Goal: Task Accomplishment & Management: Manage account settings

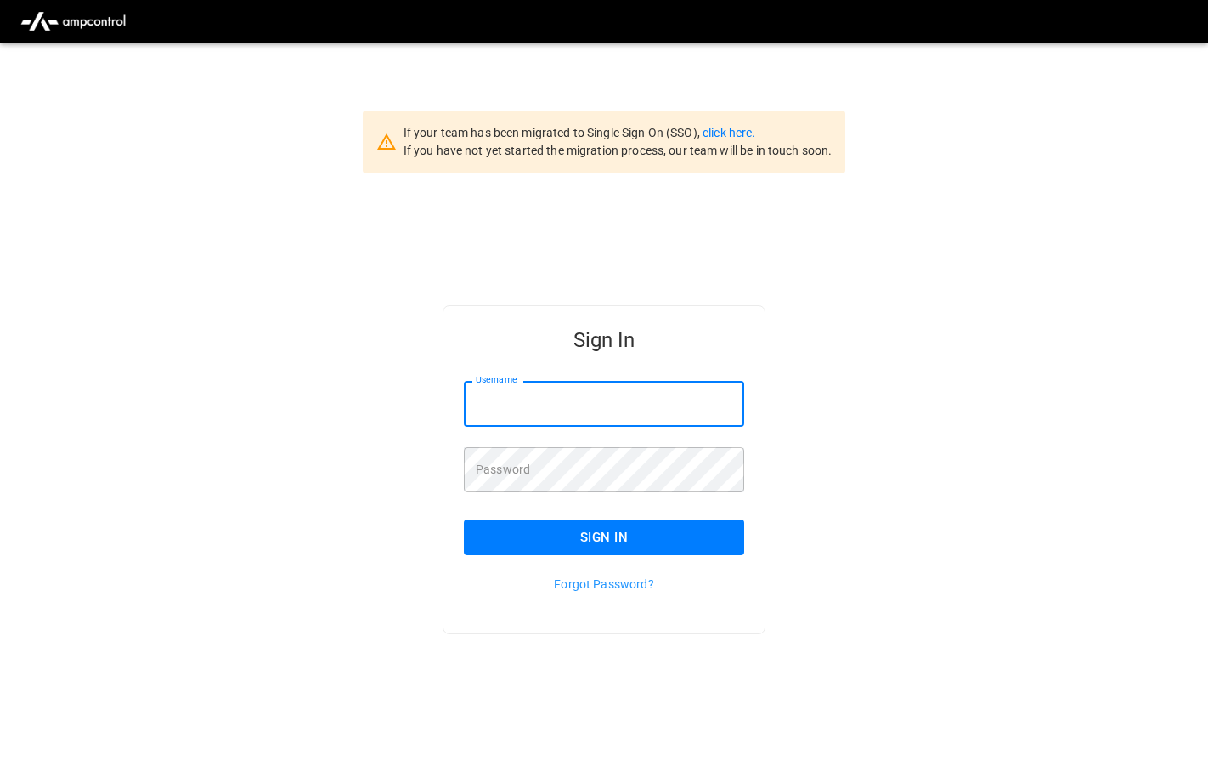
click at [559, 418] on input "Username" at bounding box center [604, 403] width 280 height 45
type input "**********"
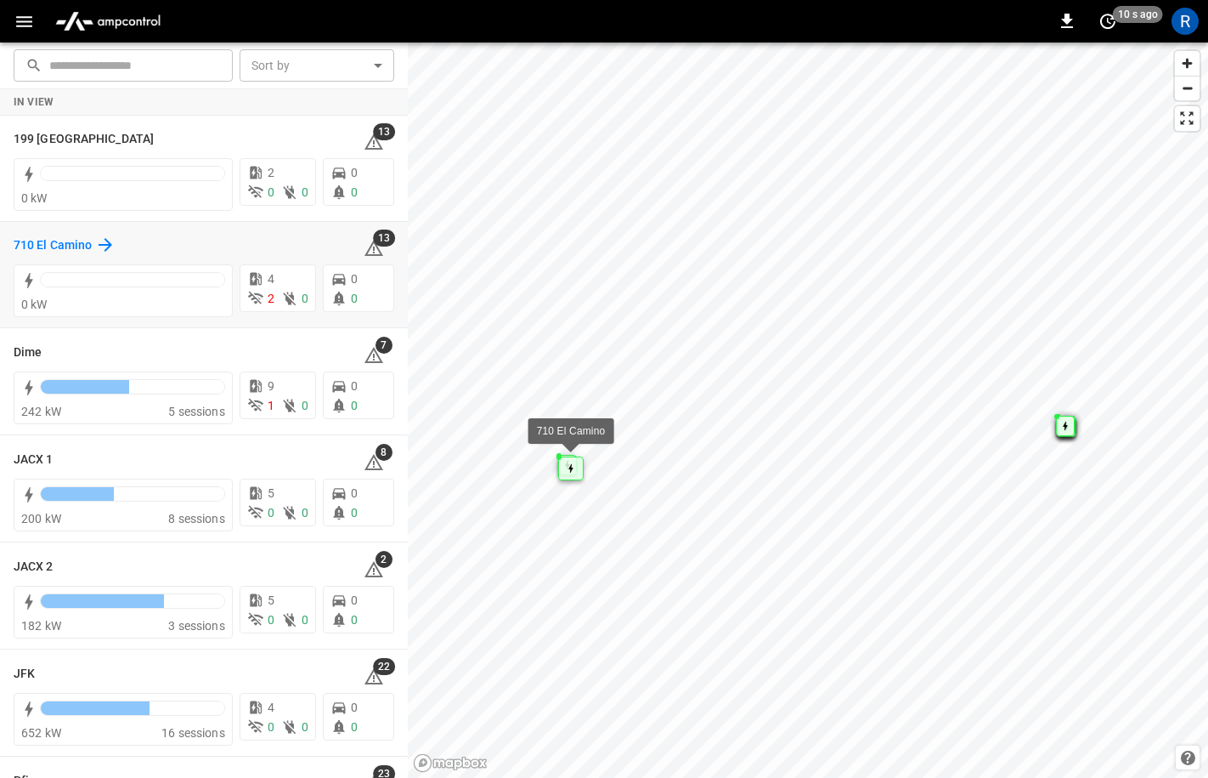
click at [106, 241] on icon at bounding box center [105, 245] width 20 height 20
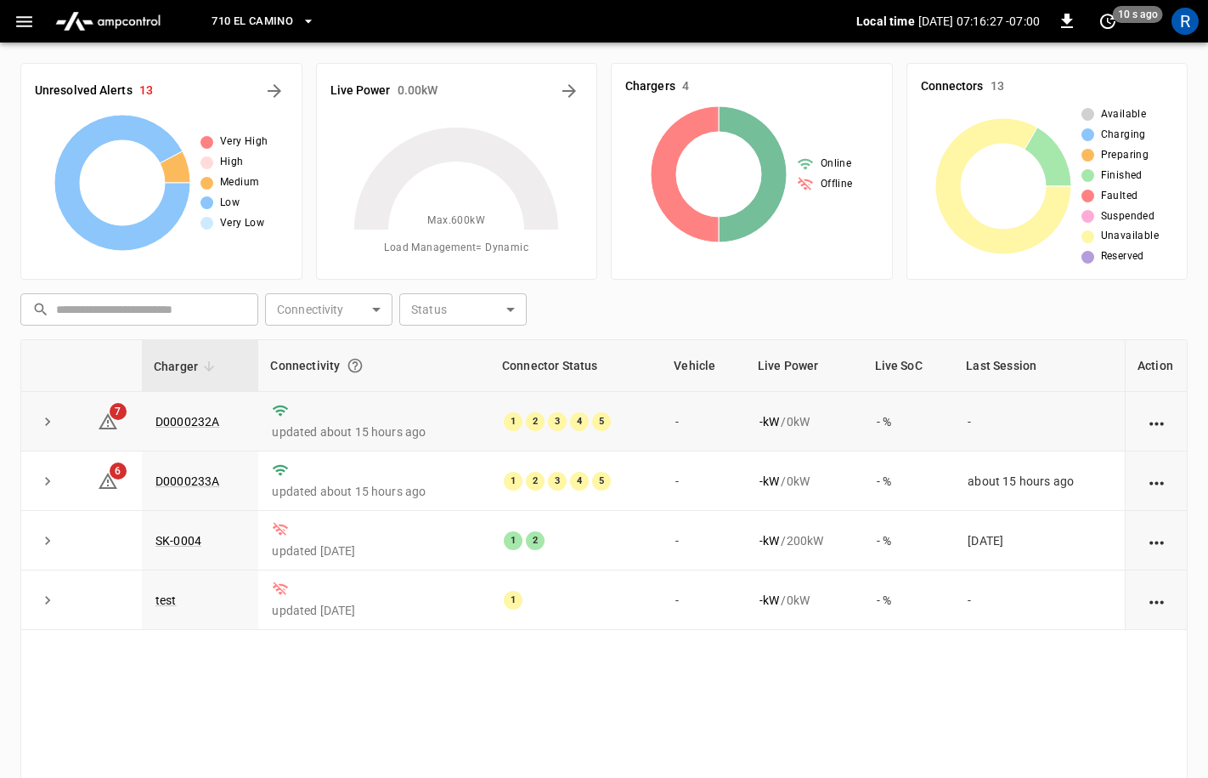
click at [43, 425] on icon "expand row" at bounding box center [47, 421] width 17 height 17
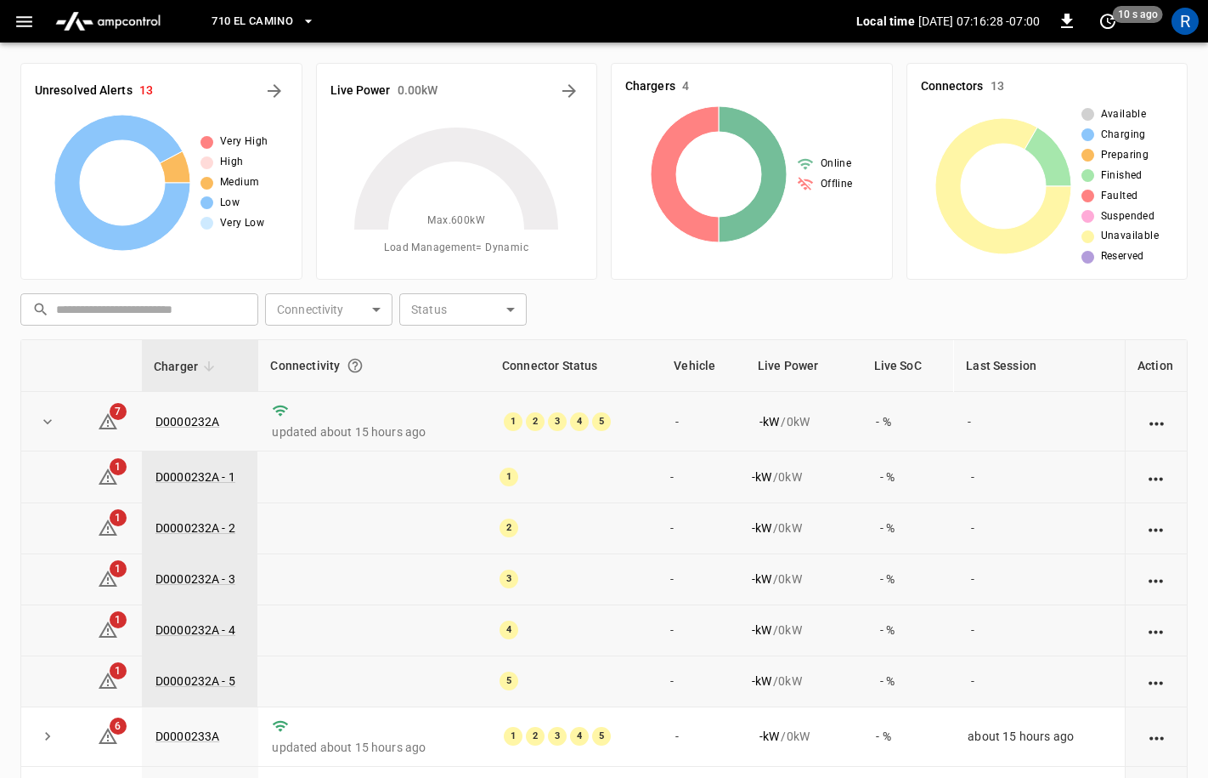
click at [43, 425] on icon "expand row" at bounding box center [47, 421] width 17 height 17
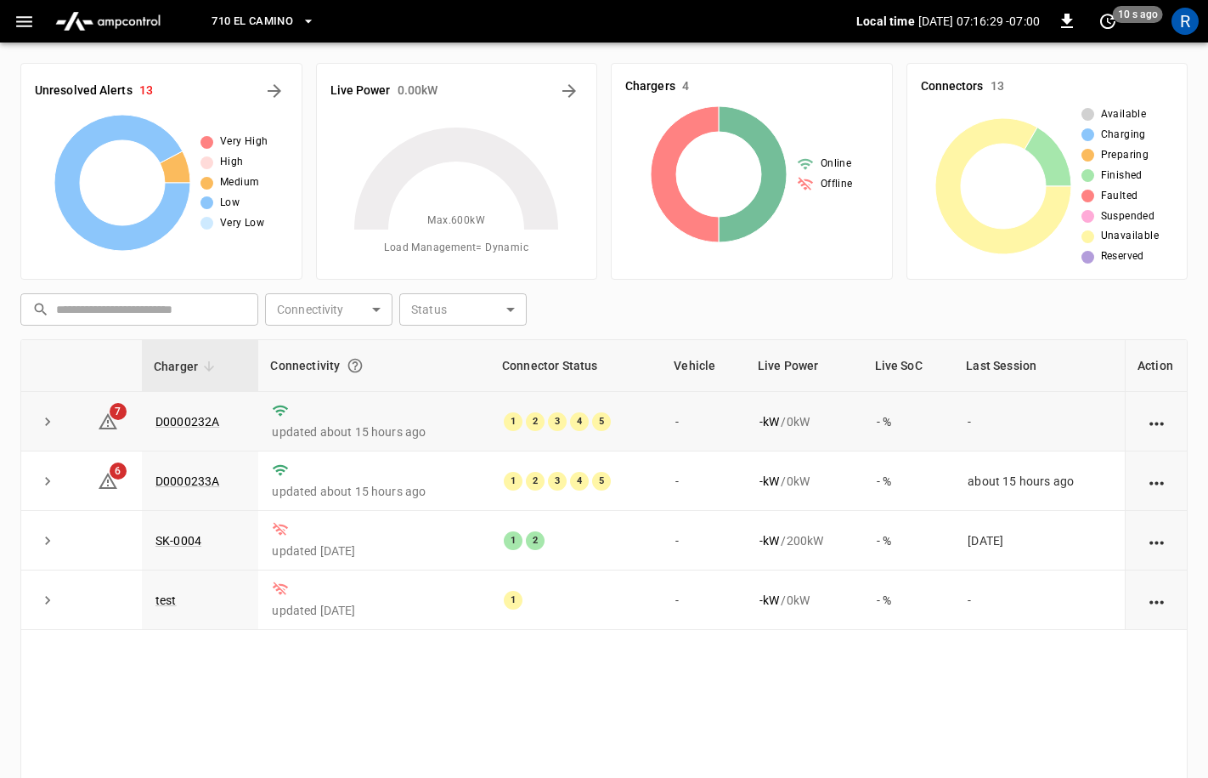
click at [1157, 423] on icon "action cell options" at bounding box center [1157, 422] width 14 height 3
click at [45, 416] on div at bounding box center [604, 389] width 1208 height 778
click at [46, 416] on icon "expand row" at bounding box center [47, 421] width 17 height 17
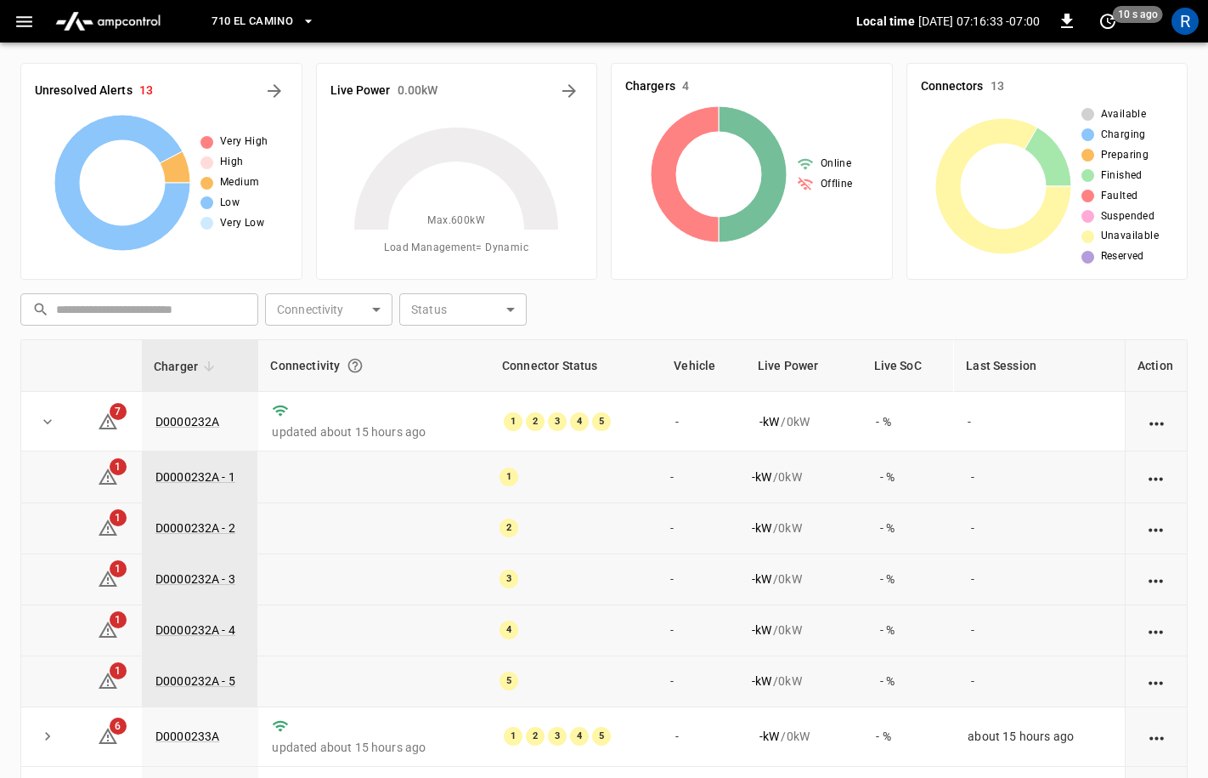
click at [46, 416] on icon "expand row" at bounding box center [47, 421] width 17 height 17
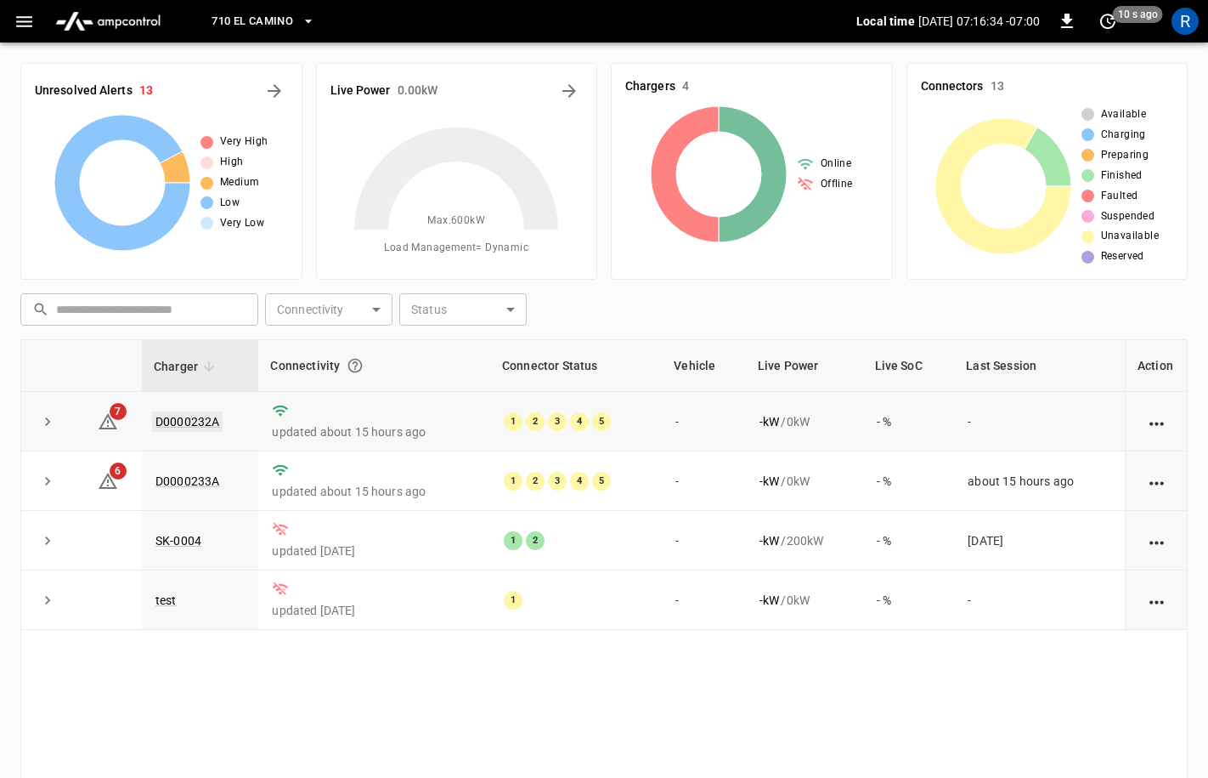
click at [195, 416] on link "D0000232A" at bounding box center [187, 421] width 71 height 20
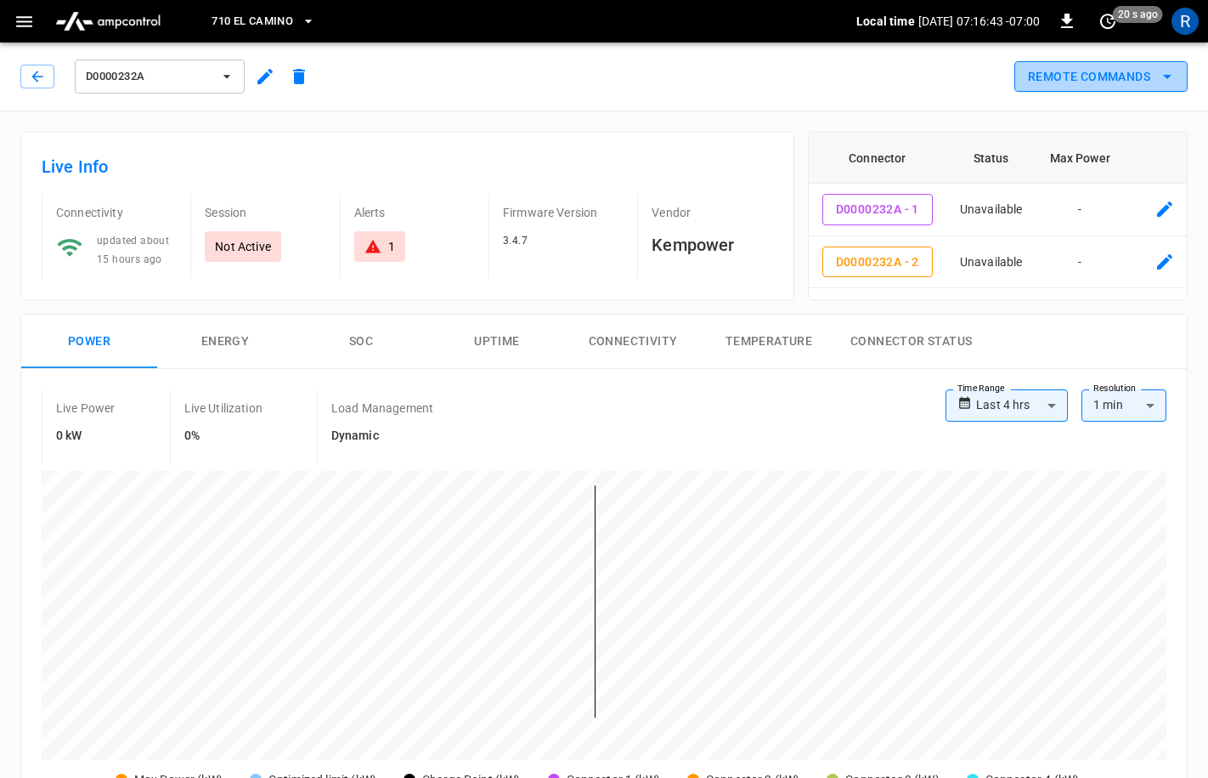
click at [1052, 79] on button "Remote Commands" at bounding box center [1101, 76] width 173 height 31
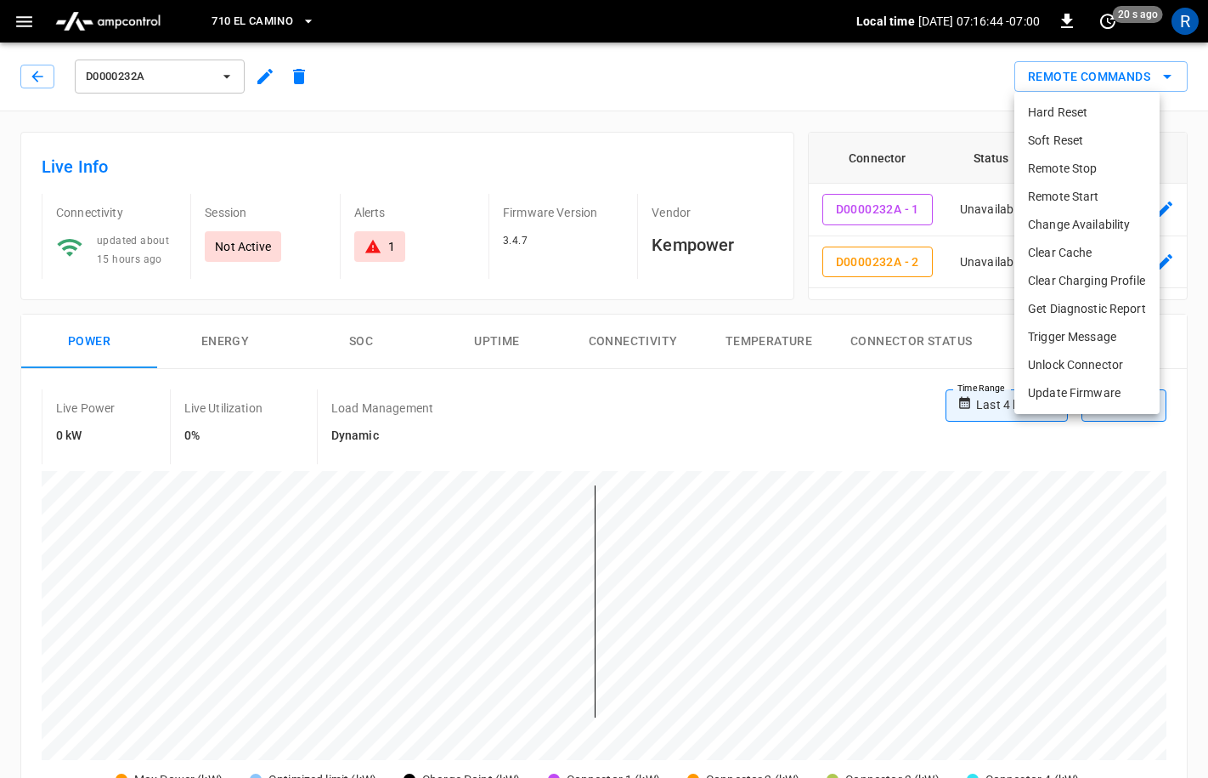
click at [975, 83] on div at bounding box center [604, 389] width 1208 height 778
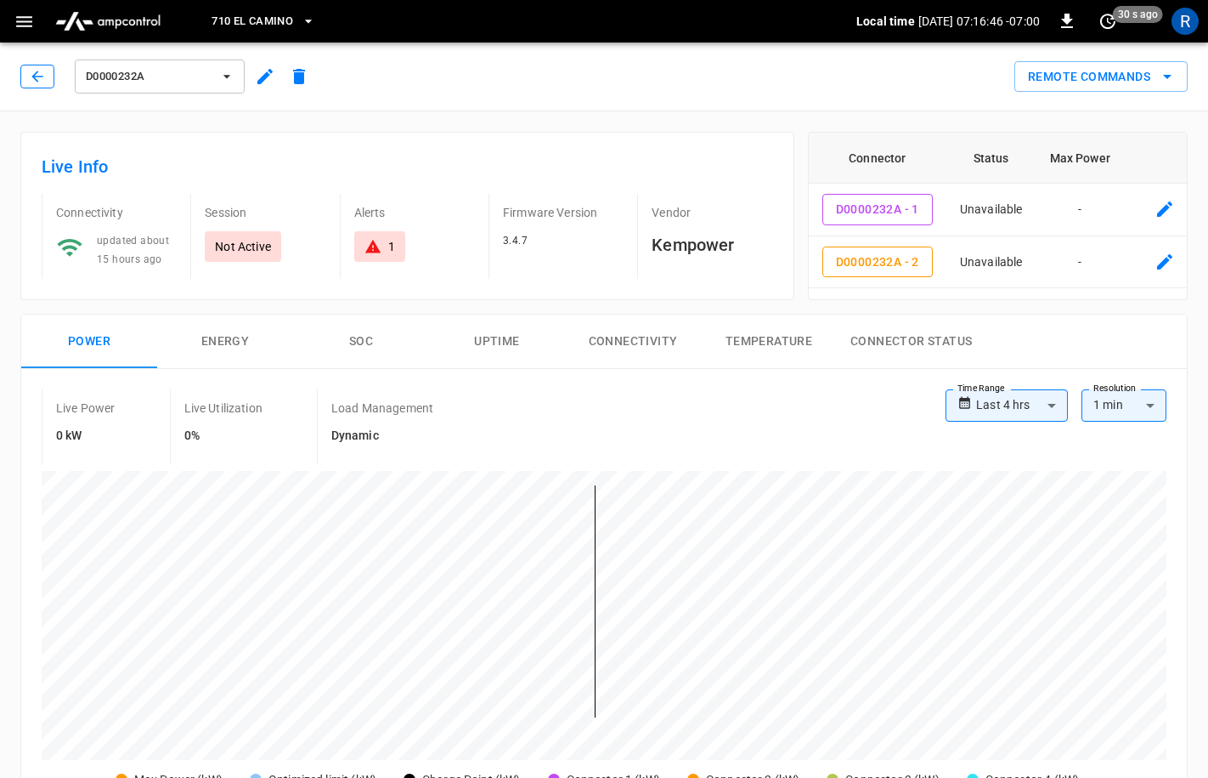
click at [20, 80] on button "button" at bounding box center [37, 77] width 34 height 24
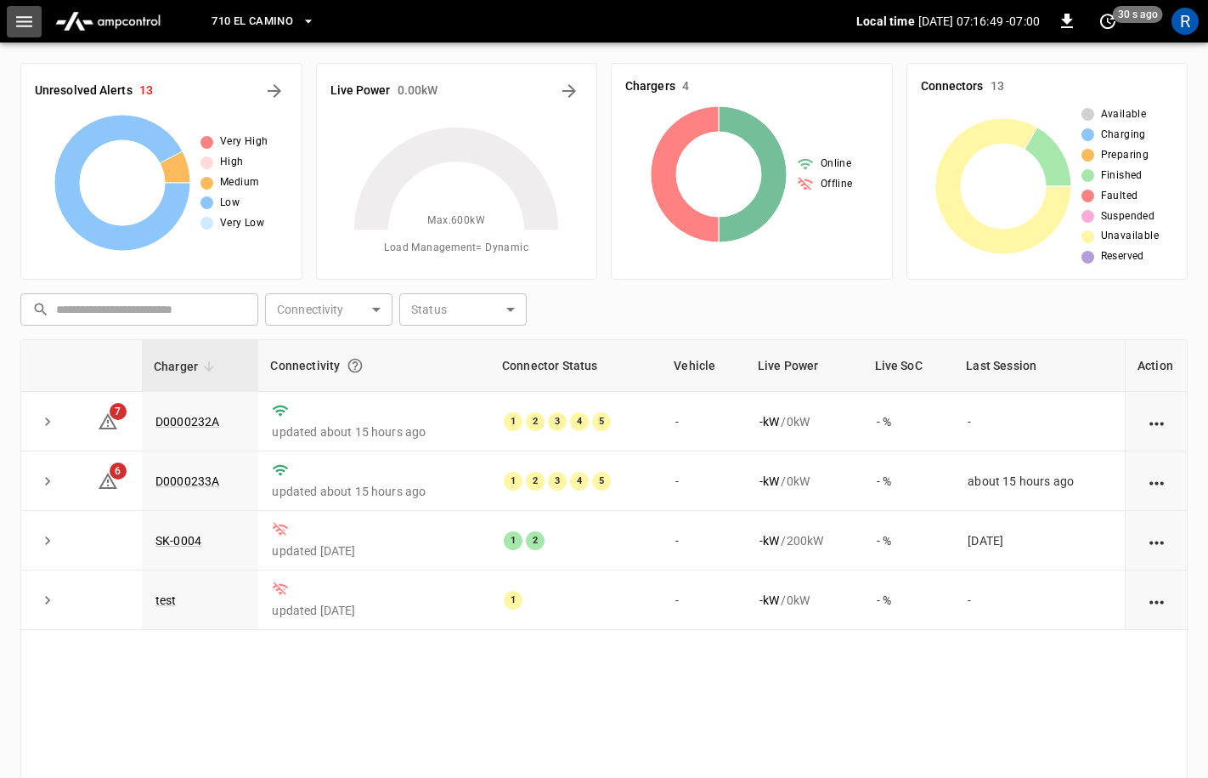
click at [39, 19] on button "button" at bounding box center [24, 21] width 35 height 31
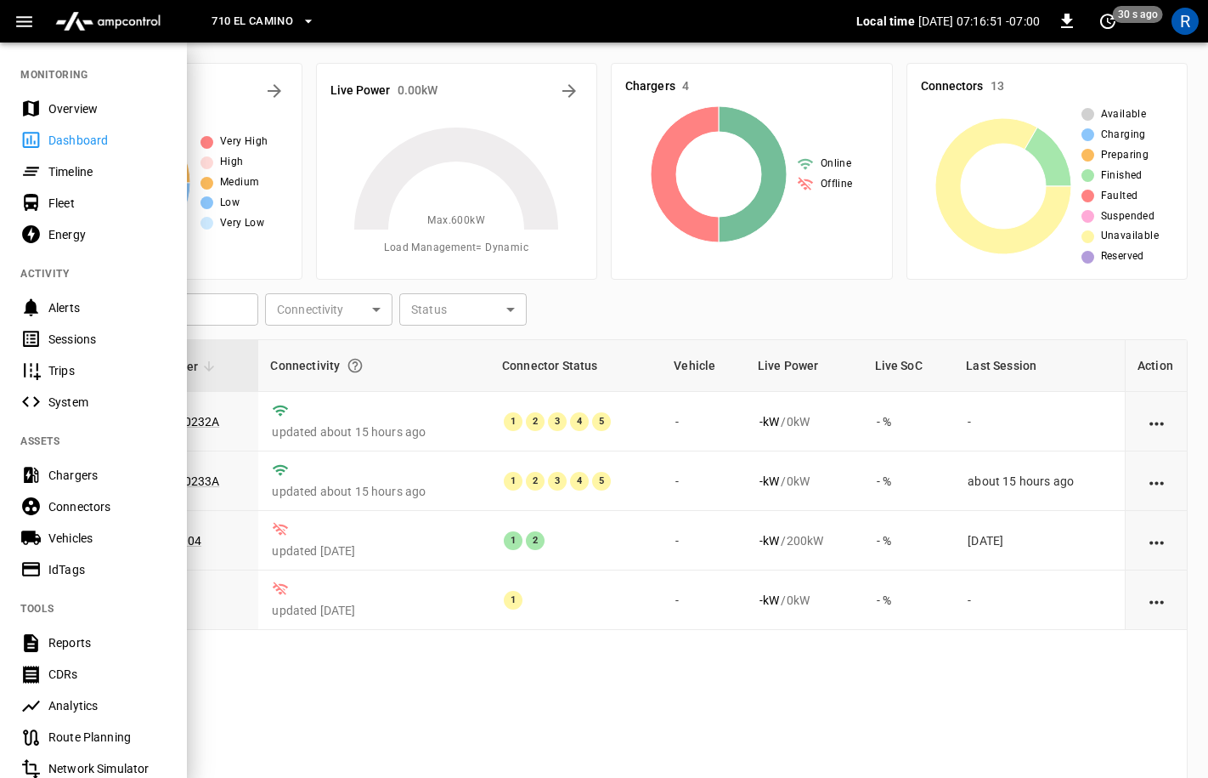
click at [77, 480] on div "Chargers" at bounding box center [107, 475] width 118 height 17
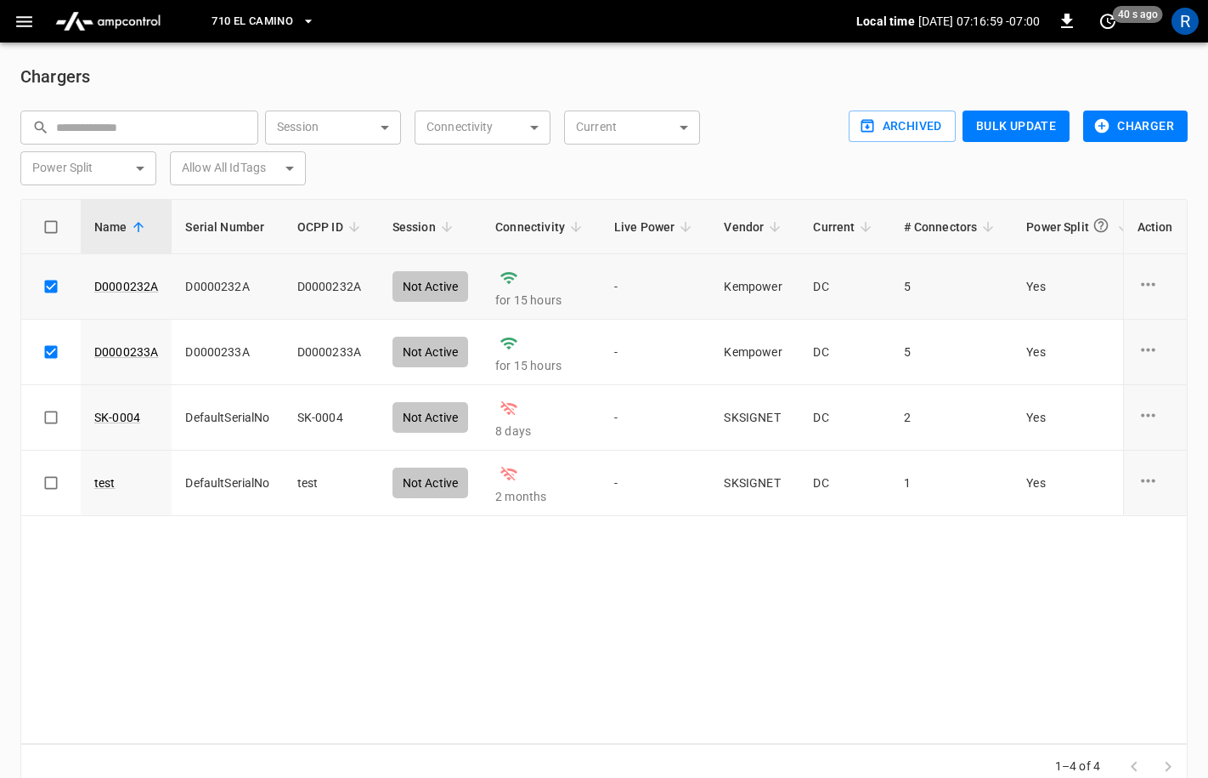
click at [1151, 285] on icon "charge point options" at bounding box center [1148, 284] width 21 height 21
click at [970, 521] on div at bounding box center [604, 389] width 1208 height 778
click at [1149, 280] on icon "charge point options" at bounding box center [1148, 284] width 21 height 21
click at [1134, 214] on div at bounding box center [604, 389] width 1208 height 778
click at [1148, 275] on icon "charge point options" at bounding box center [1148, 284] width 21 height 21
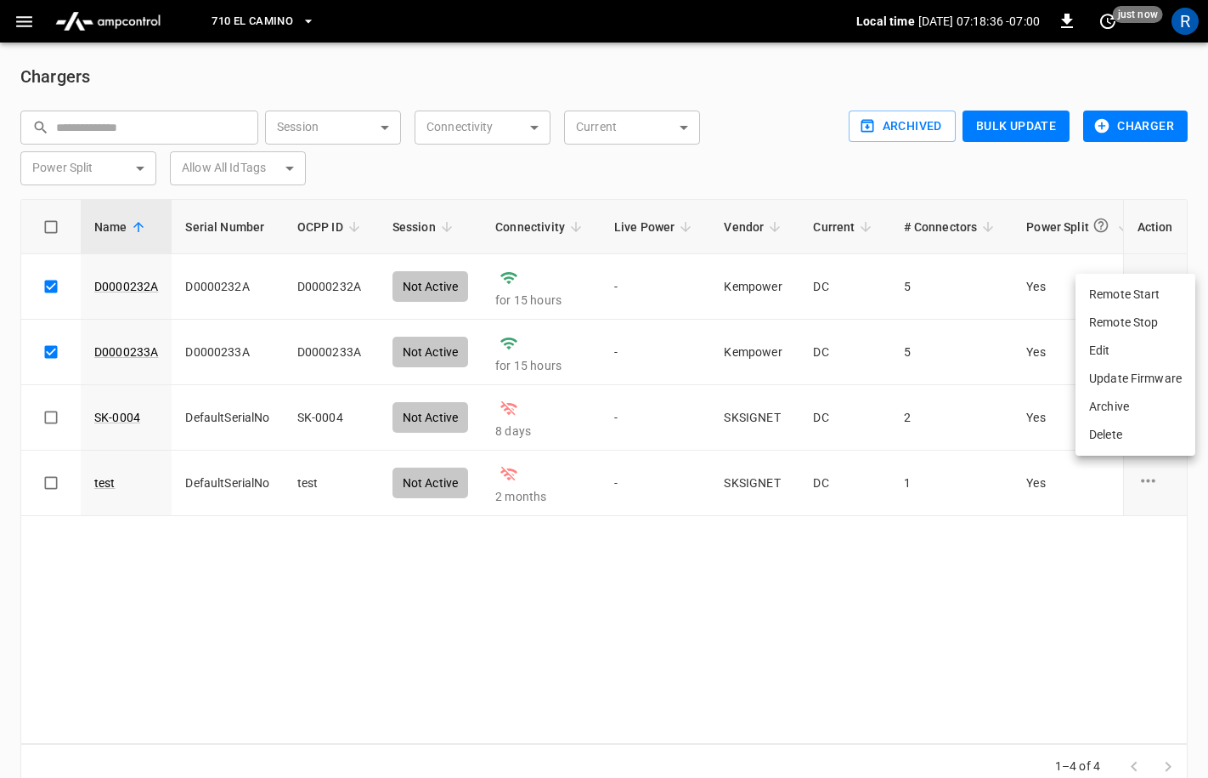
click at [1147, 257] on div at bounding box center [604, 389] width 1208 height 778
click at [1146, 287] on icon "charge point options" at bounding box center [1148, 284] width 21 height 21
click at [1138, 431] on li "Delete" at bounding box center [1136, 435] width 120 height 28
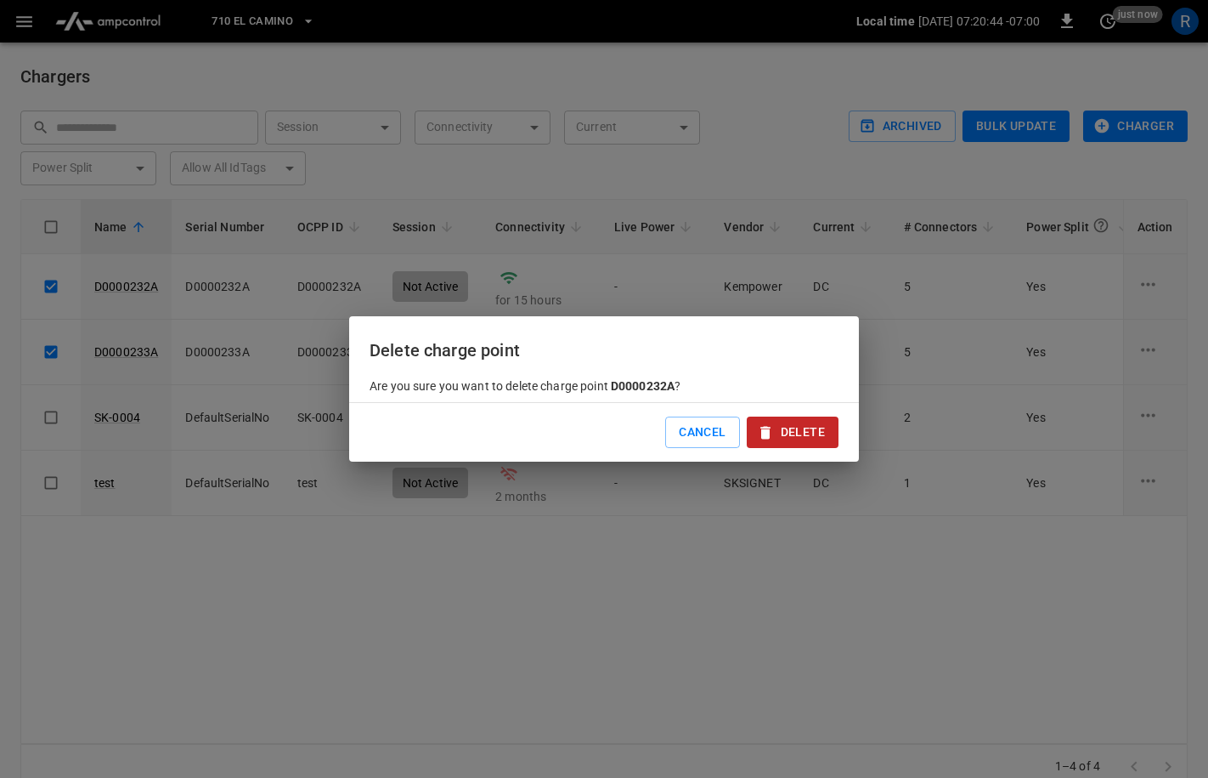
click at [801, 426] on button "Delete" at bounding box center [793, 431] width 92 height 31
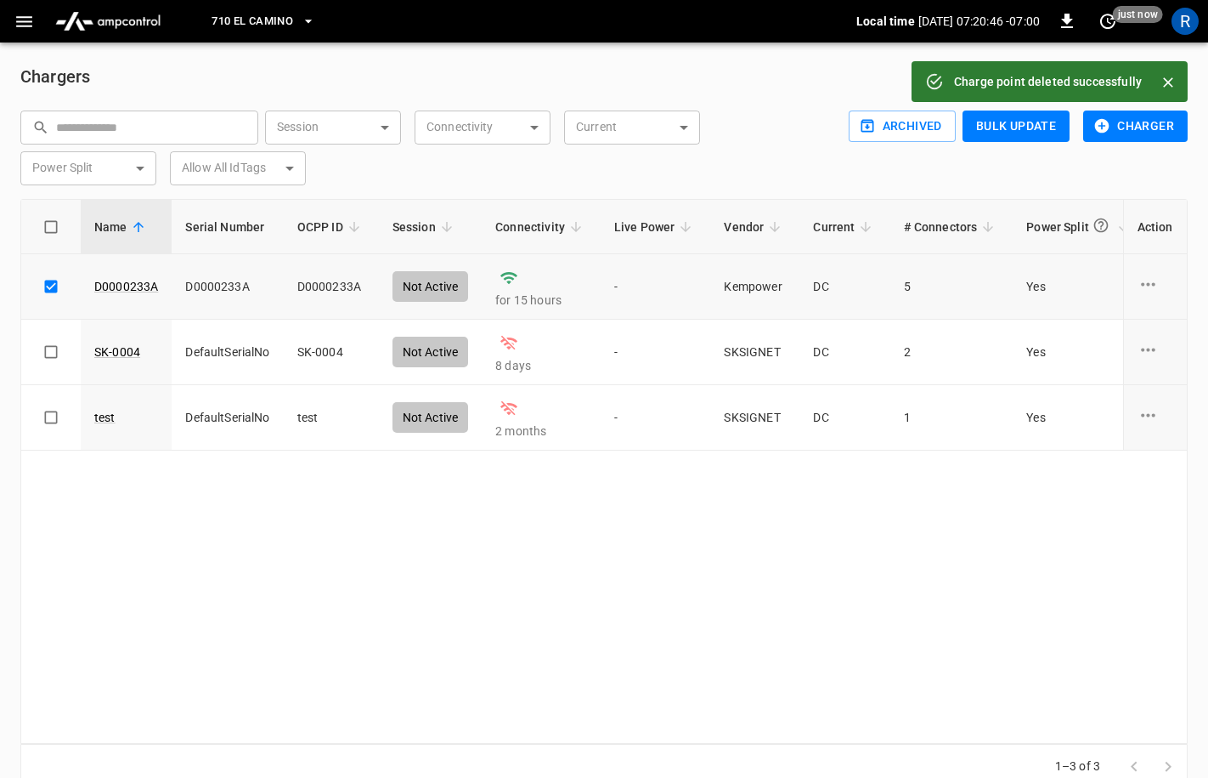
click at [1144, 276] on icon "charge point options" at bounding box center [1148, 284] width 21 height 21
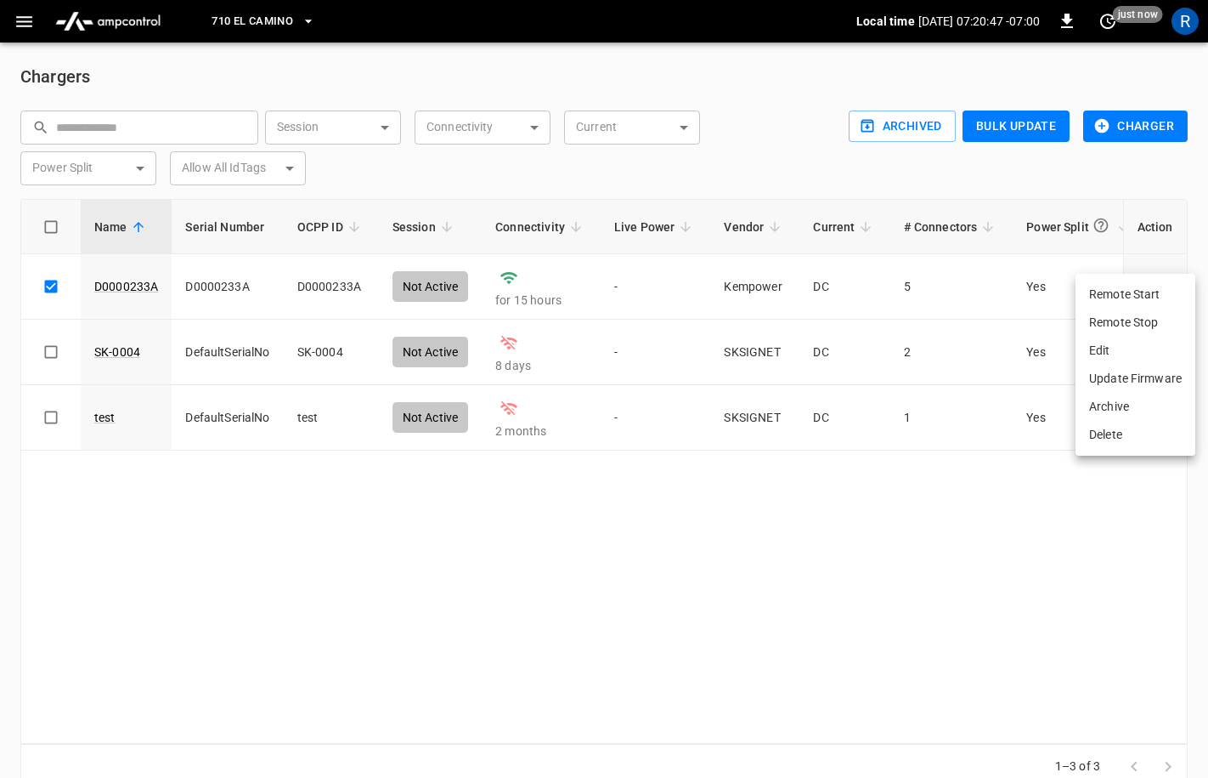
click at [1113, 433] on li "Delete" at bounding box center [1136, 435] width 120 height 28
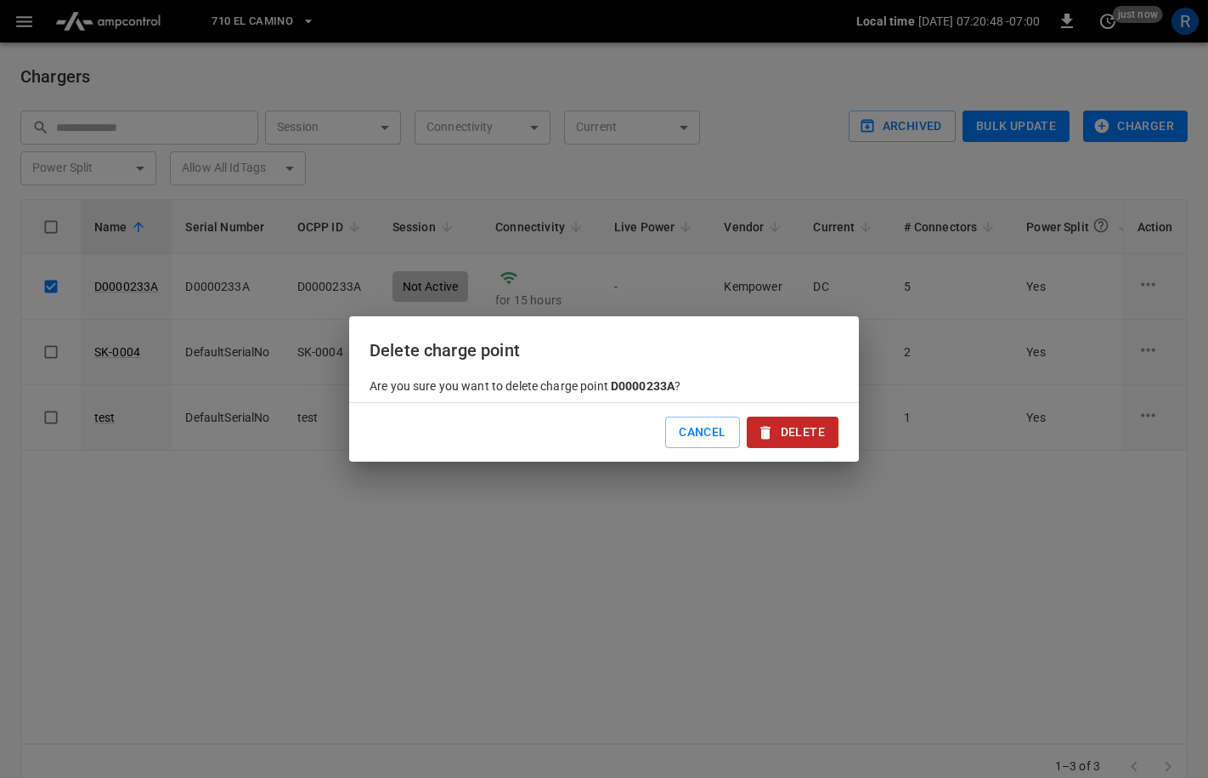
click at [802, 421] on button "Delete" at bounding box center [793, 431] width 92 height 31
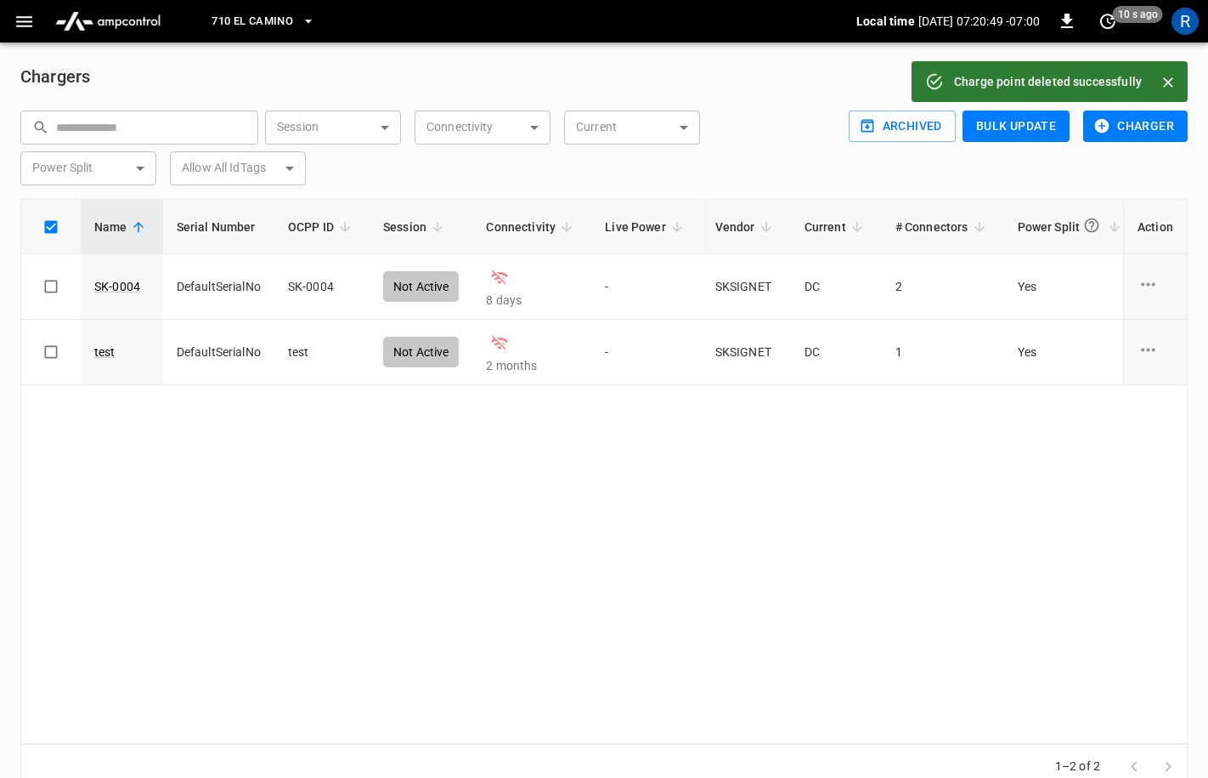
click at [297, 12] on button "710 El Camino" at bounding box center [263, 21] width 117 height 33
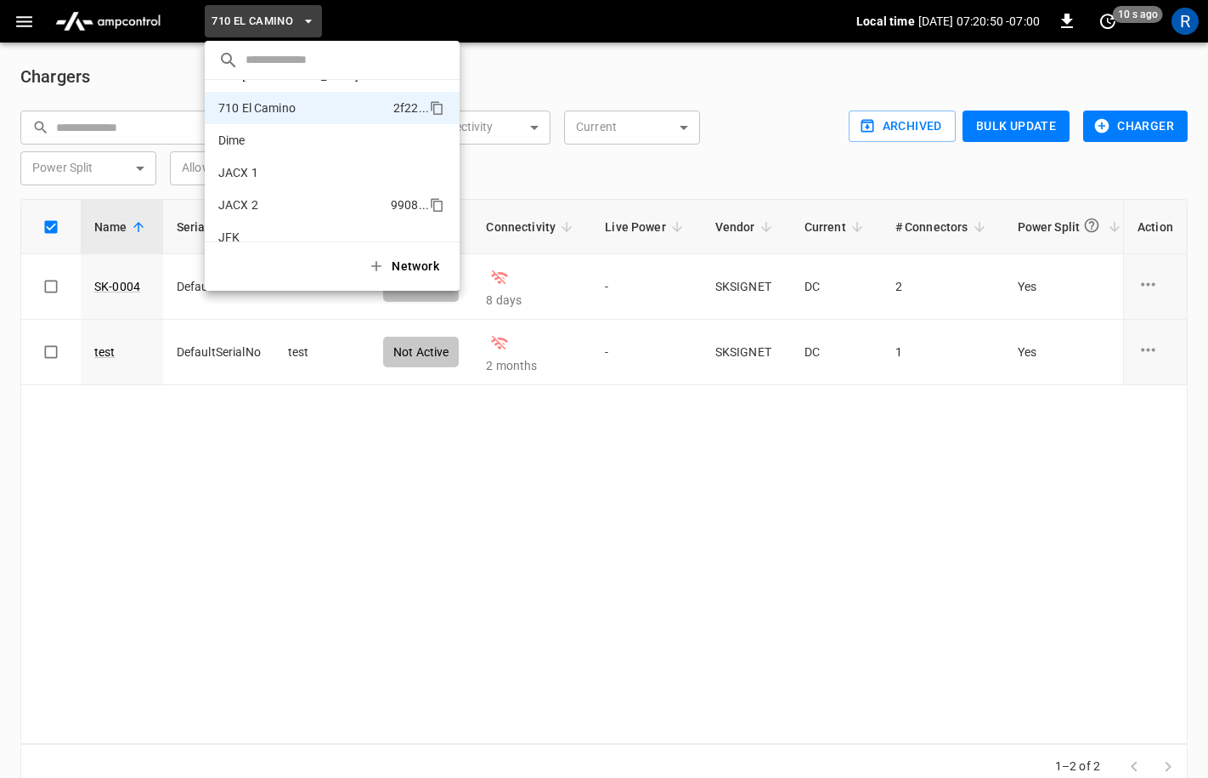
scroll to position [110, 0]
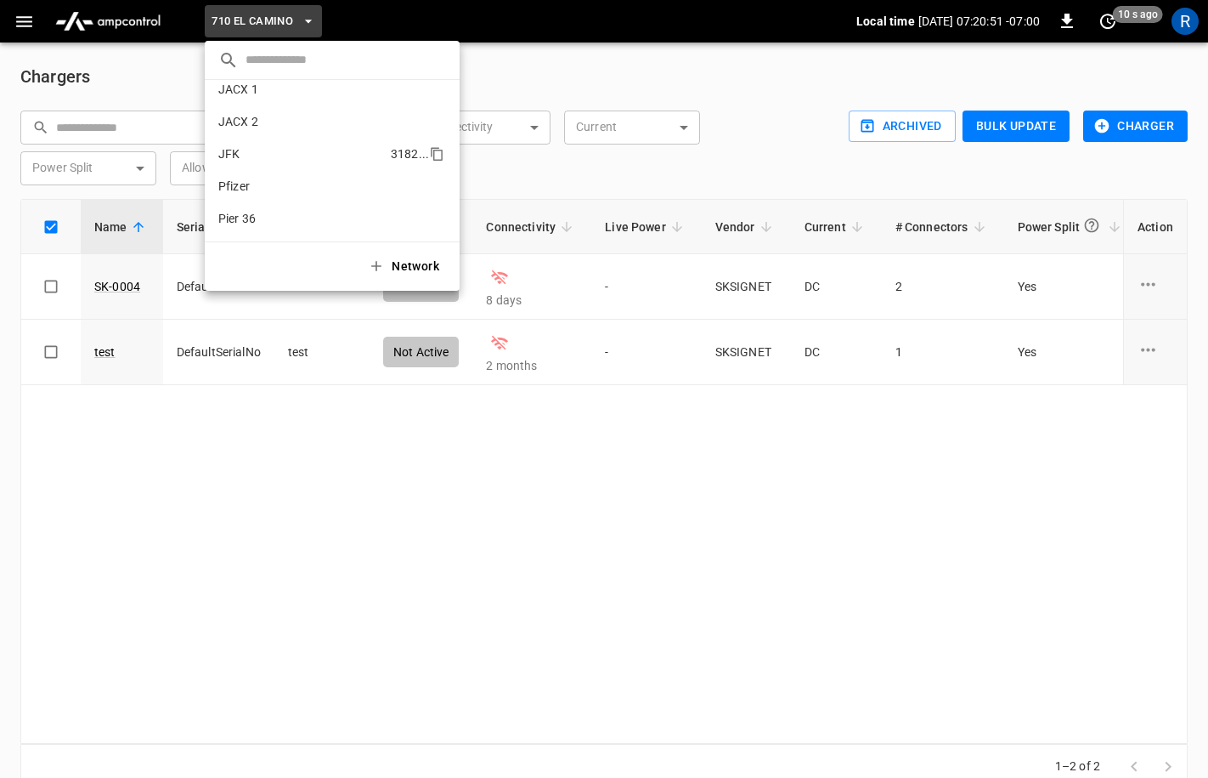
click at [272, 144] on li "JFK 3182 ..." at bounding box center [332, 154] width 255 height 32
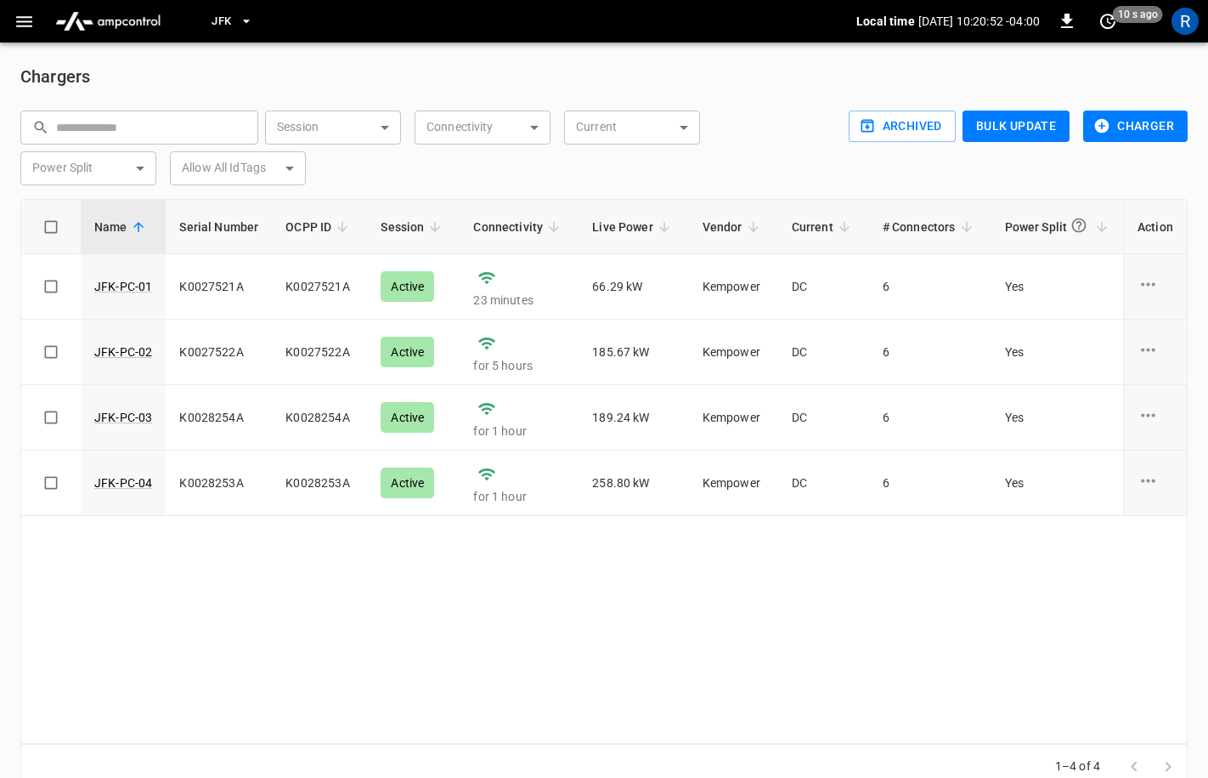
click at [251, 16] on icon "button" at bounding box center [246, 21] width 17 height 17
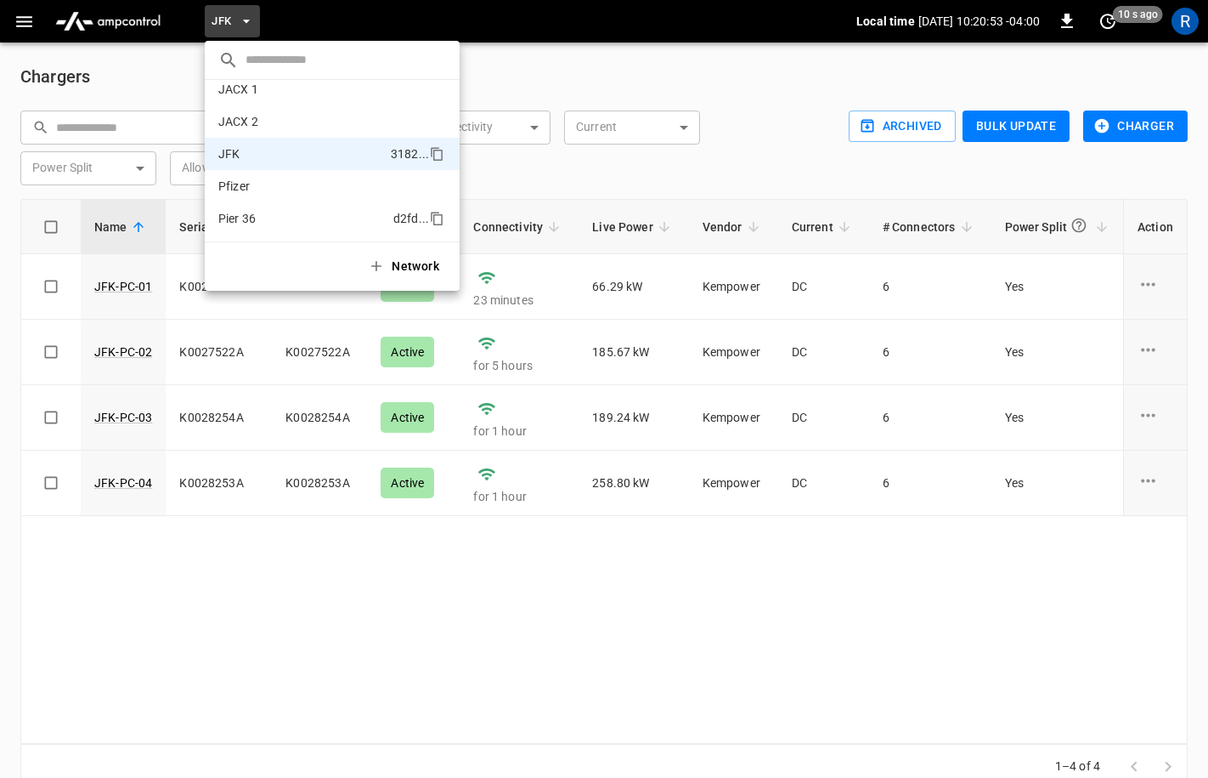
click at [270, 224] on p "Pier 36" at bounding box center [302, 218] width 168 height 17
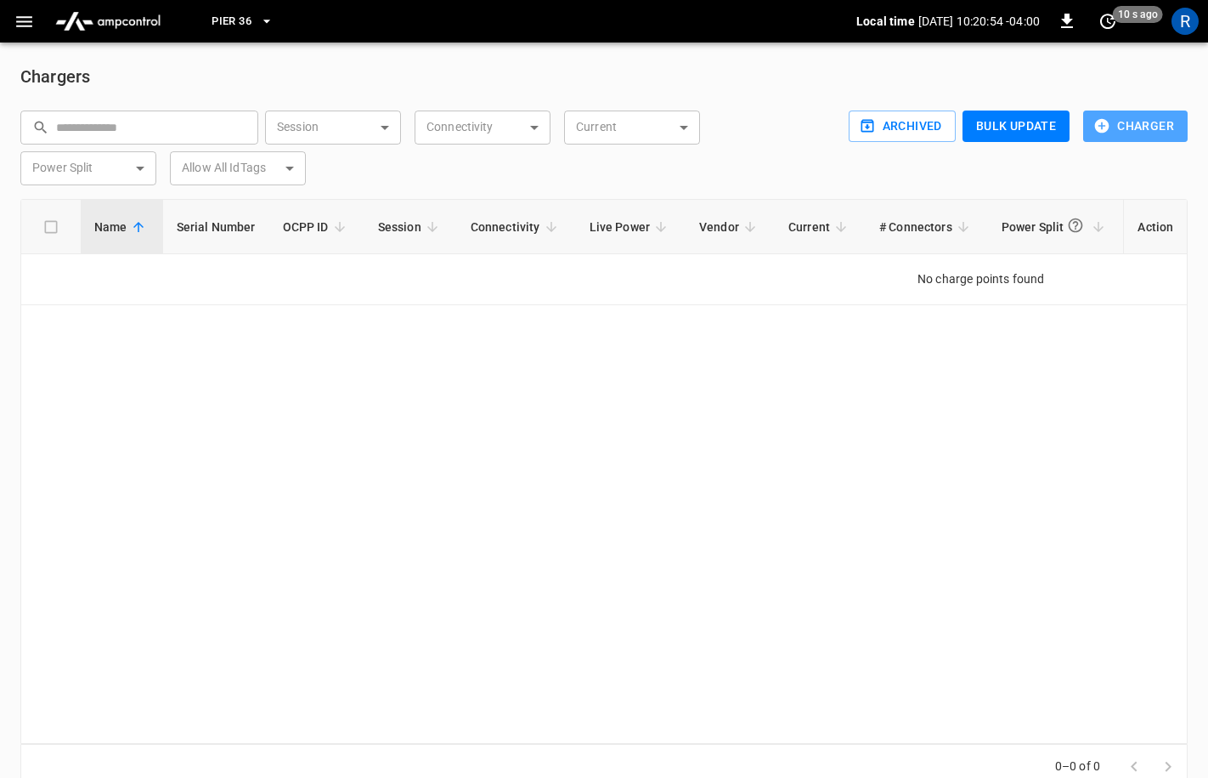
click at [1132, 121] on button "Charger" at bounding box center [1135, 125] width 105 height 31
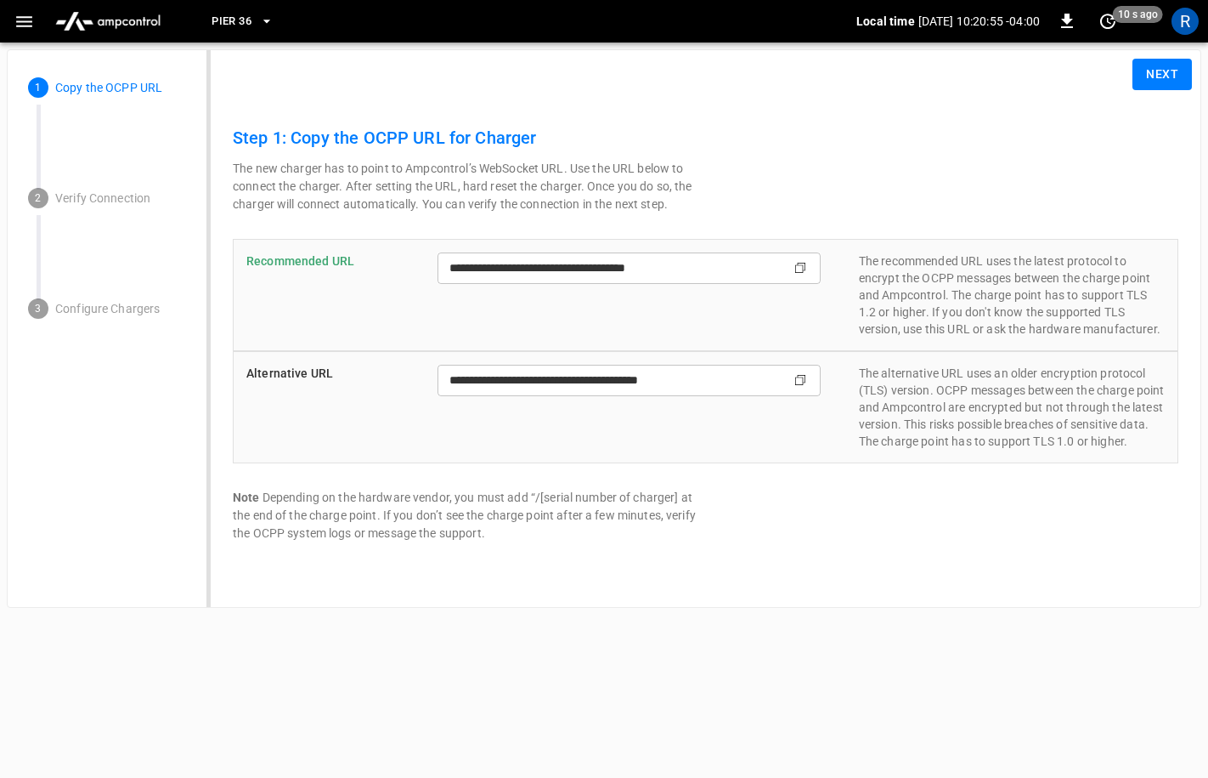
click at [1160, 60] on button "Next" at bounding box center [1162, 74] width 59 height 31
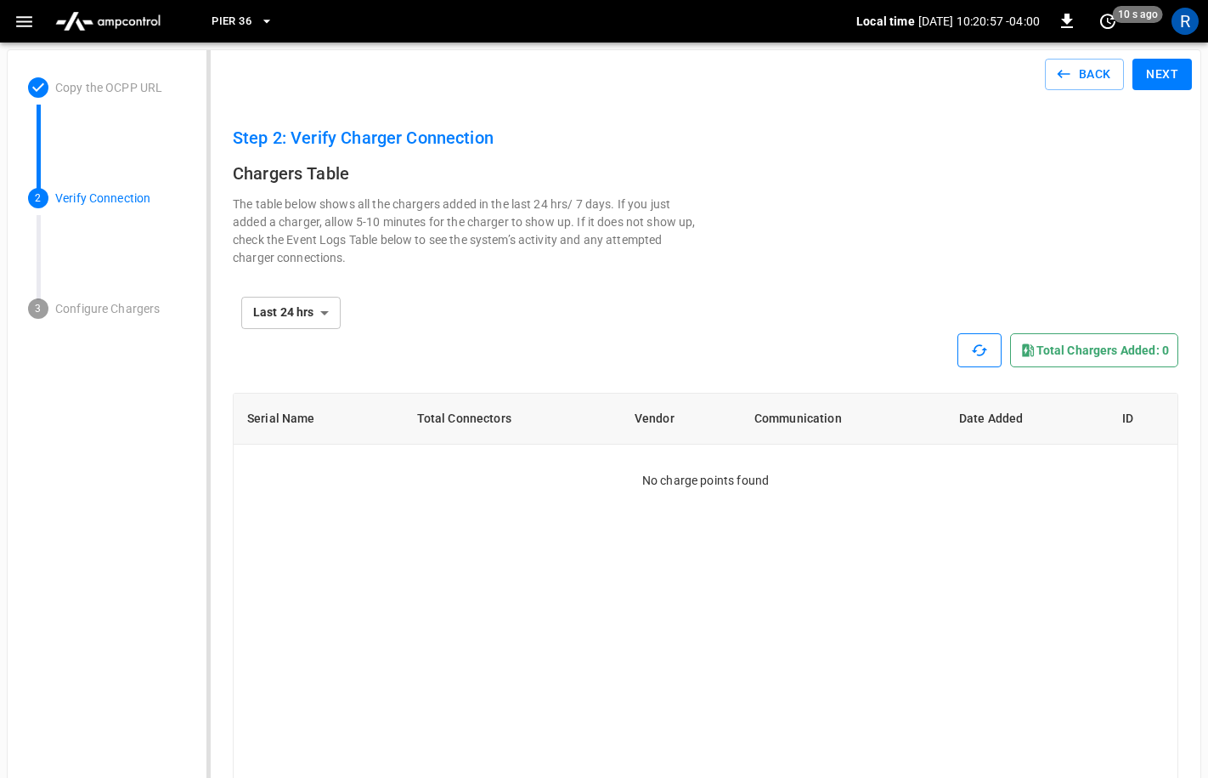
click at [985, 348] on icon "button" at bounding box center [979, 350] width 17 height 17
click at [985, 348] on icon "button" at bounding box center [978, 349] width 15 height 11
click at [981, 354] on icon "button" at bounding box center [978, 349] width 15 height 11
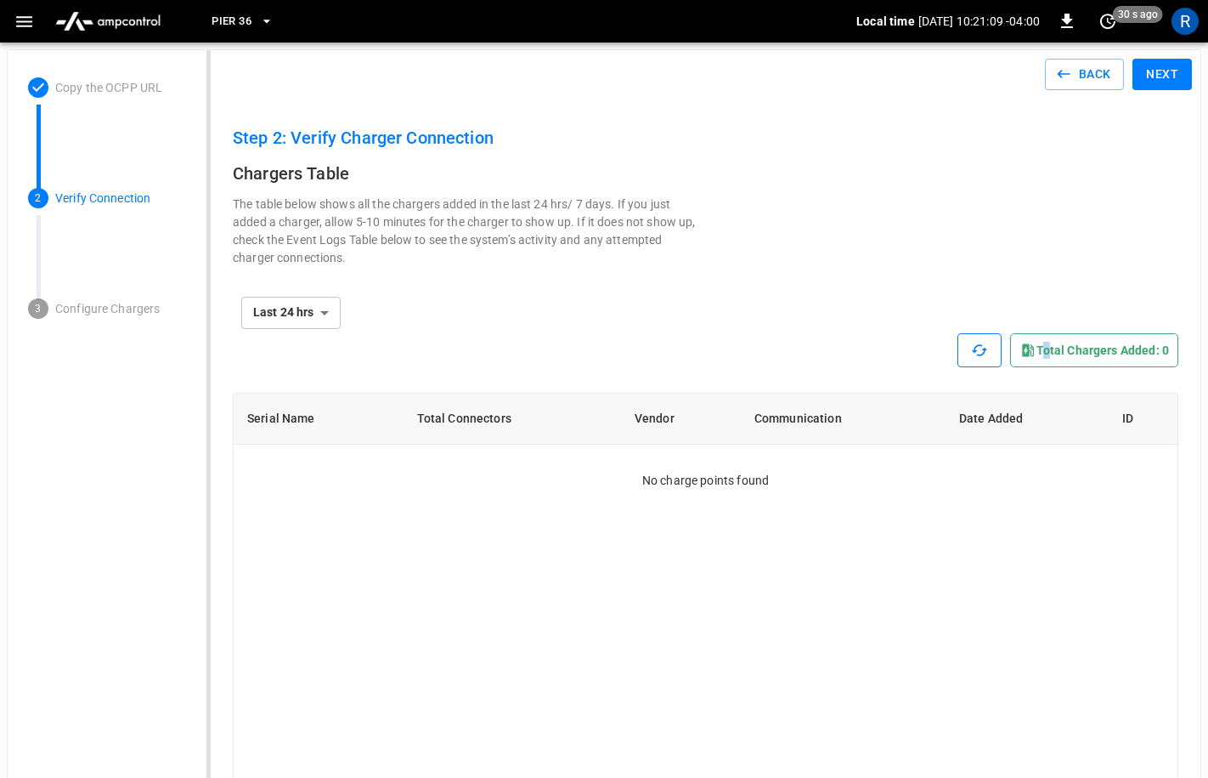
click at [1047, 347] on div "Total chargers added: 0" at bounding box center [1094, 350] width 168 height 34
click at [1097, 67] on button "Back" at bounding box center [1085, 74] width 80 height 31
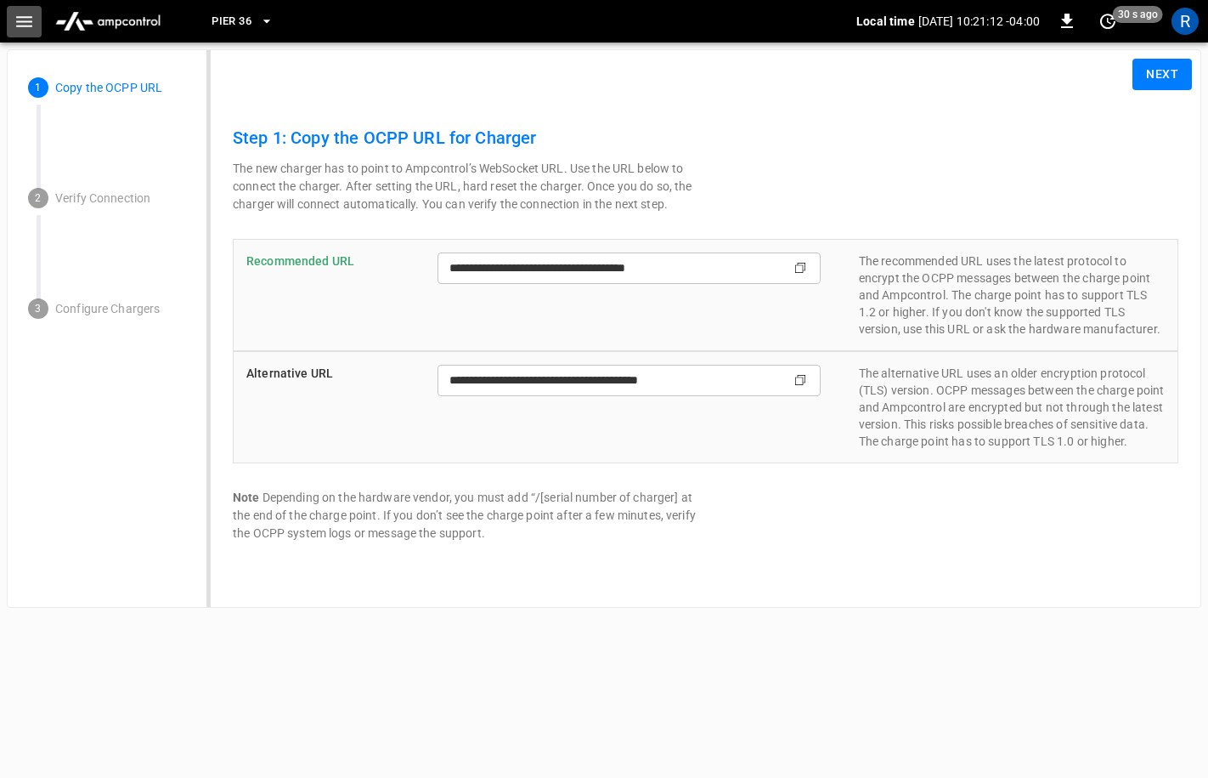
click at [30, 11] on icon "button" at bounding box center [24, 21] width 21 height 21
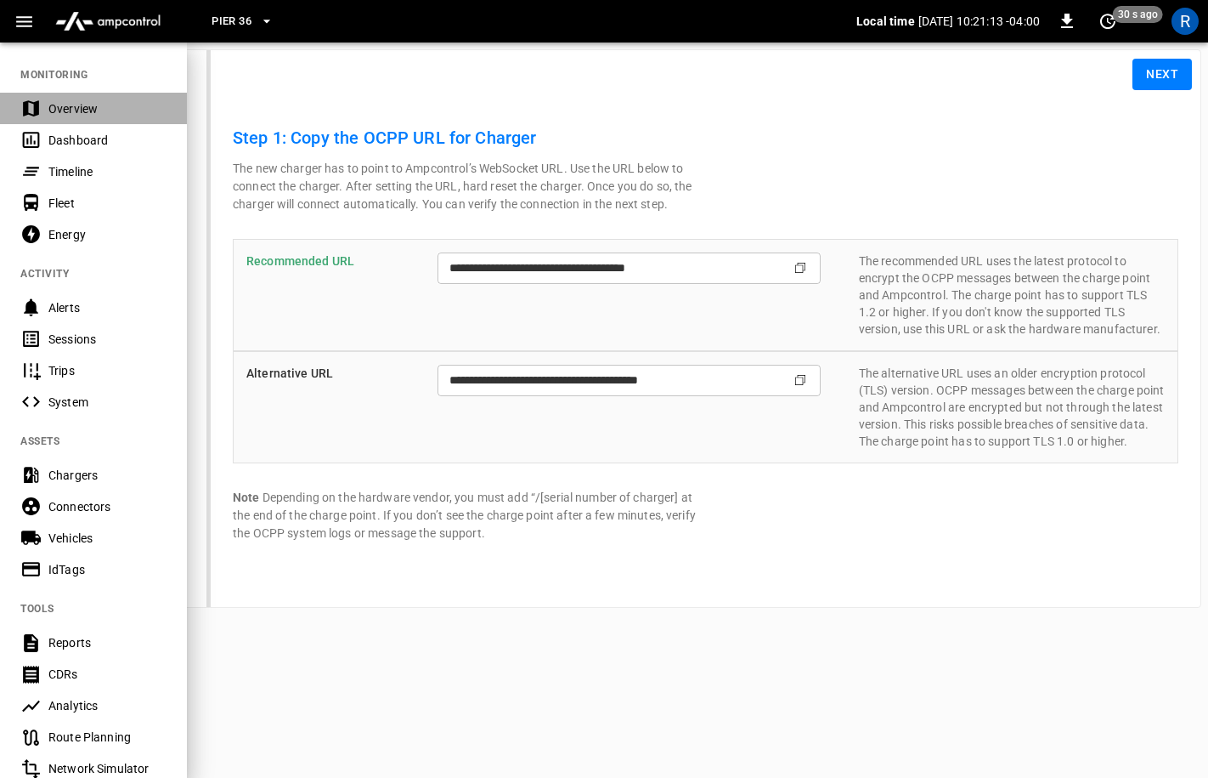
click at [73, 106] on div "Overview" at bounding box center [107, 108] width 118 height 17
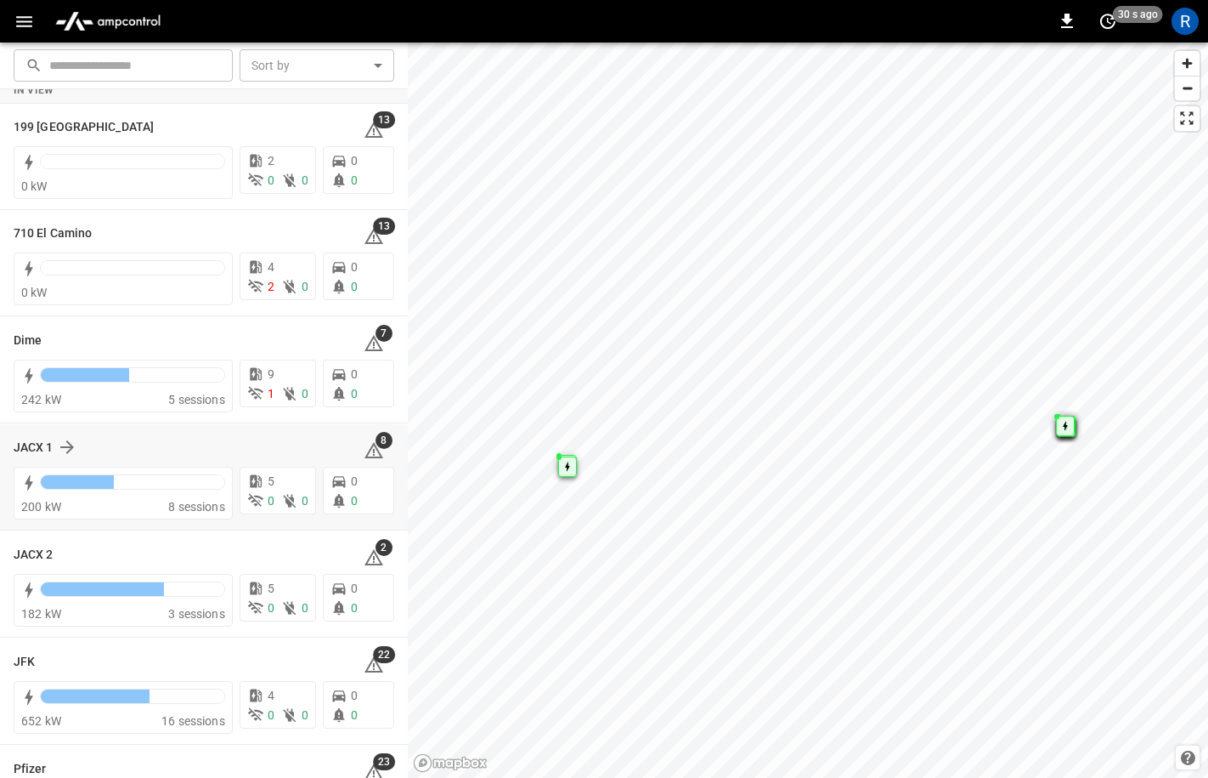
scroll to position [16, 0]
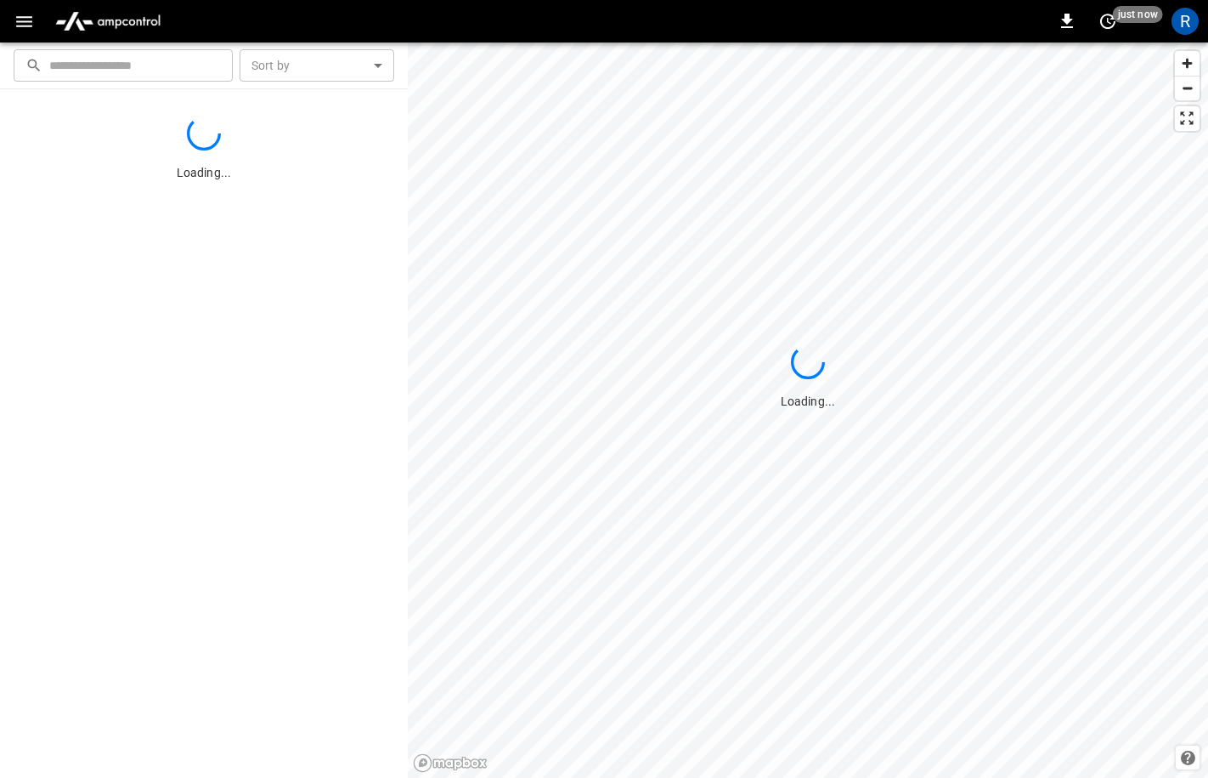
click at [271, 472] on div "Loading..." at bounding box center [204, 433] width 408 height 688
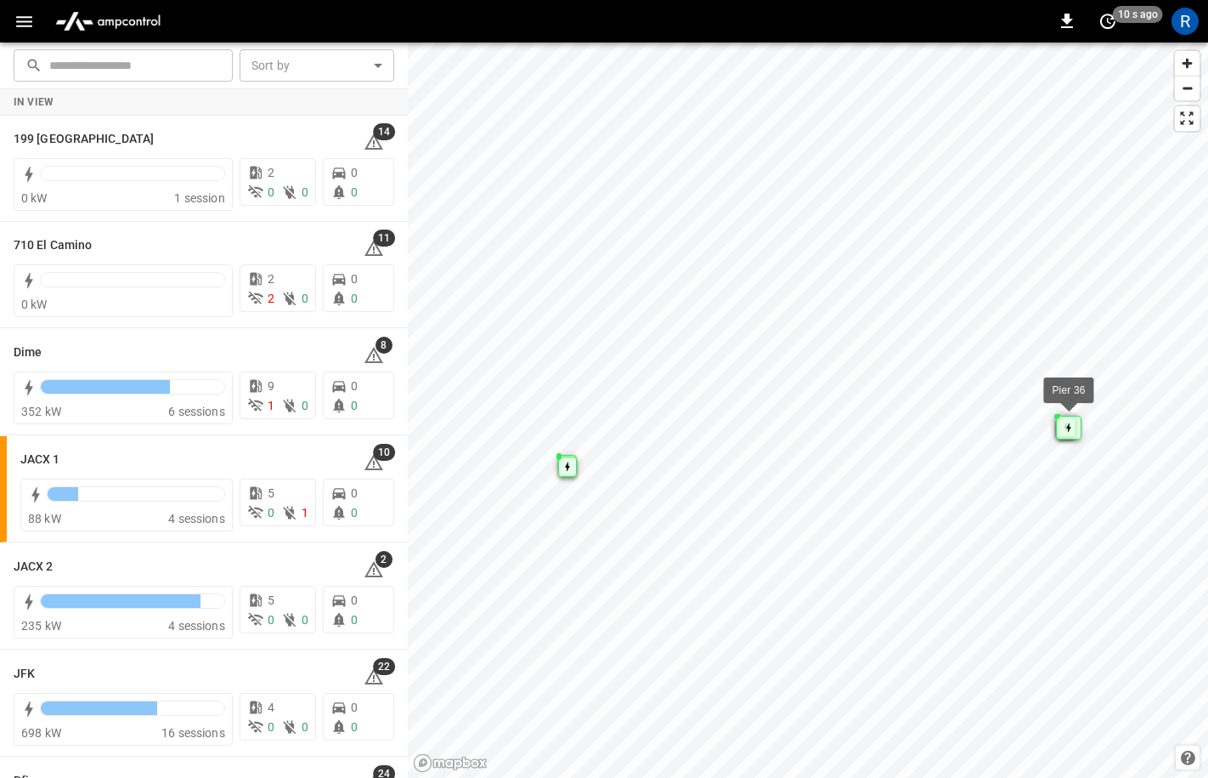
scroll to position [194, 0]
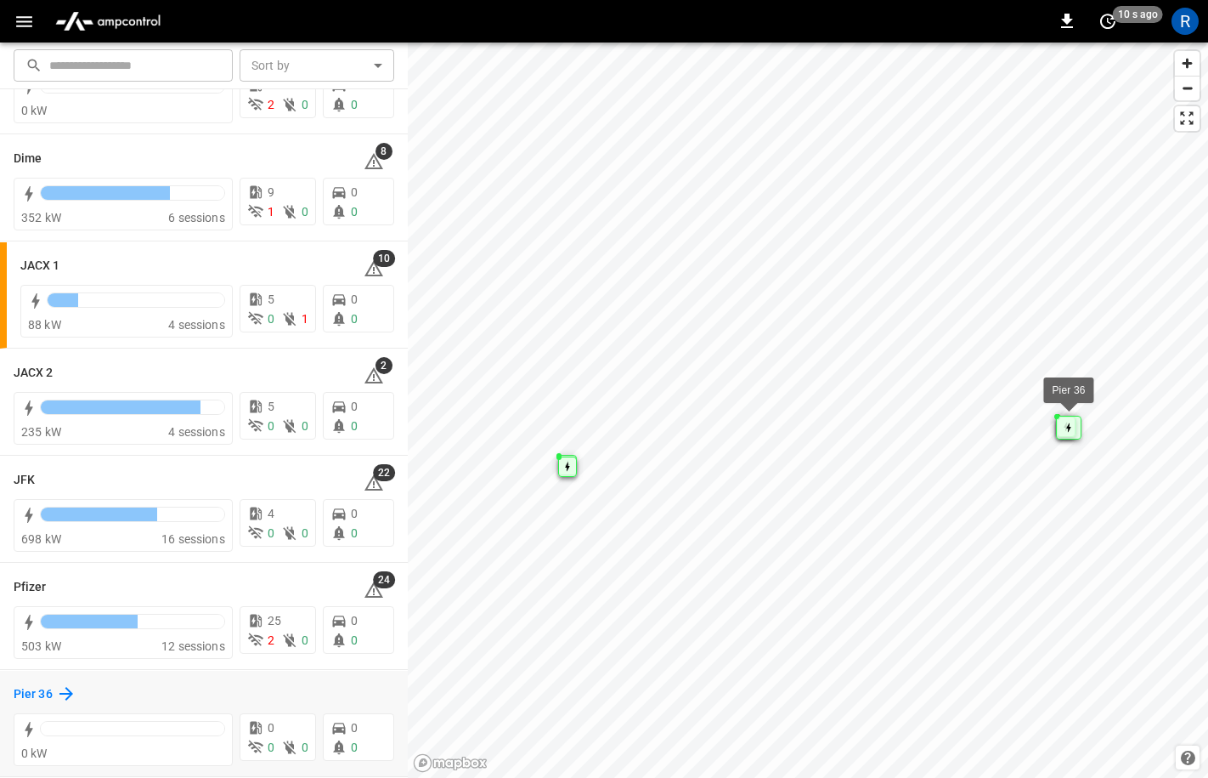
click at [65, 686] on icon at bounding box center [66, 693] width 20 height 20
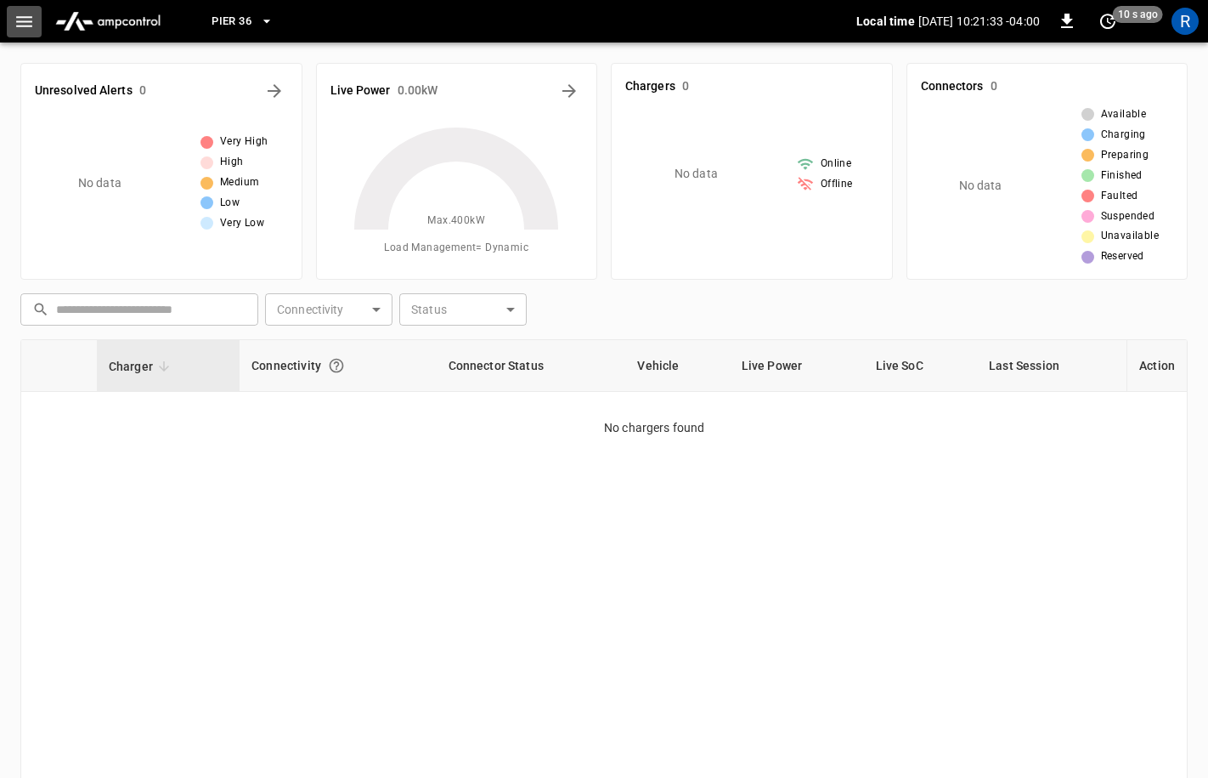
click at [34, 8] on button "button" at bounding box center [24, 21] width 35 height 31
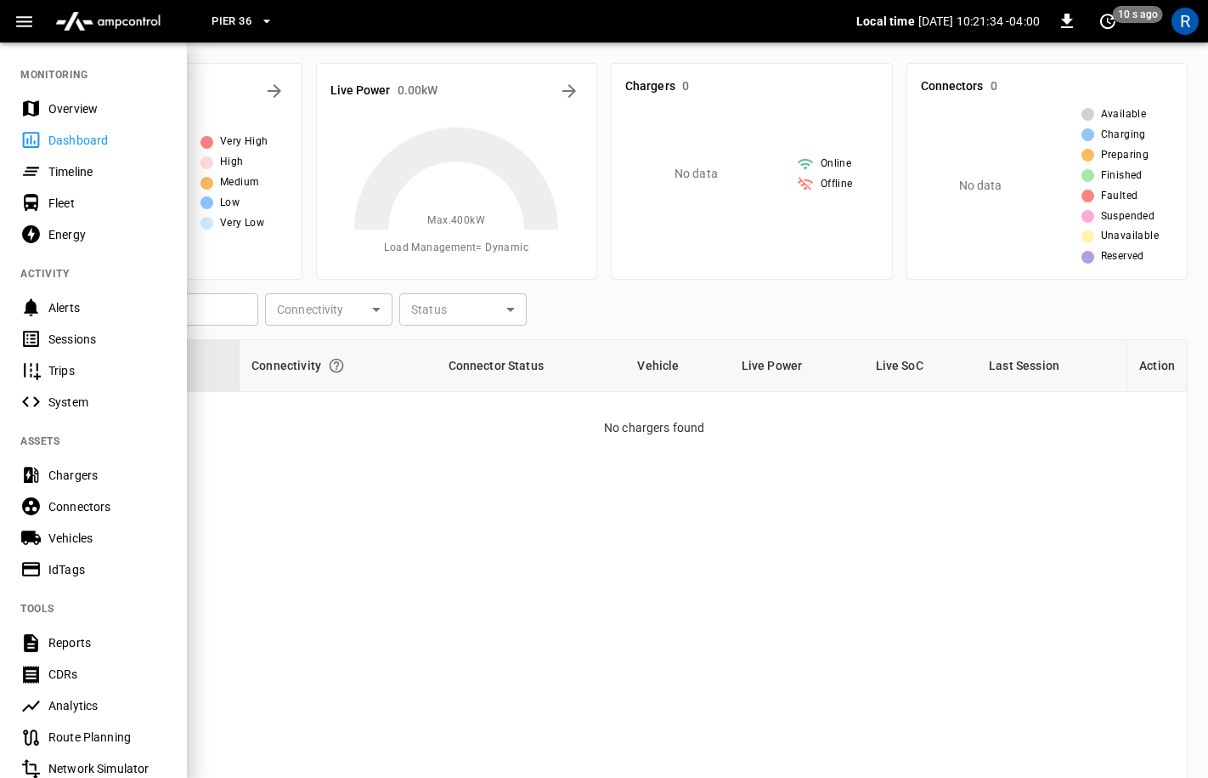
click at [93, 480] on div "Chargers" at bounding box center [107, 475] width 118 height 17
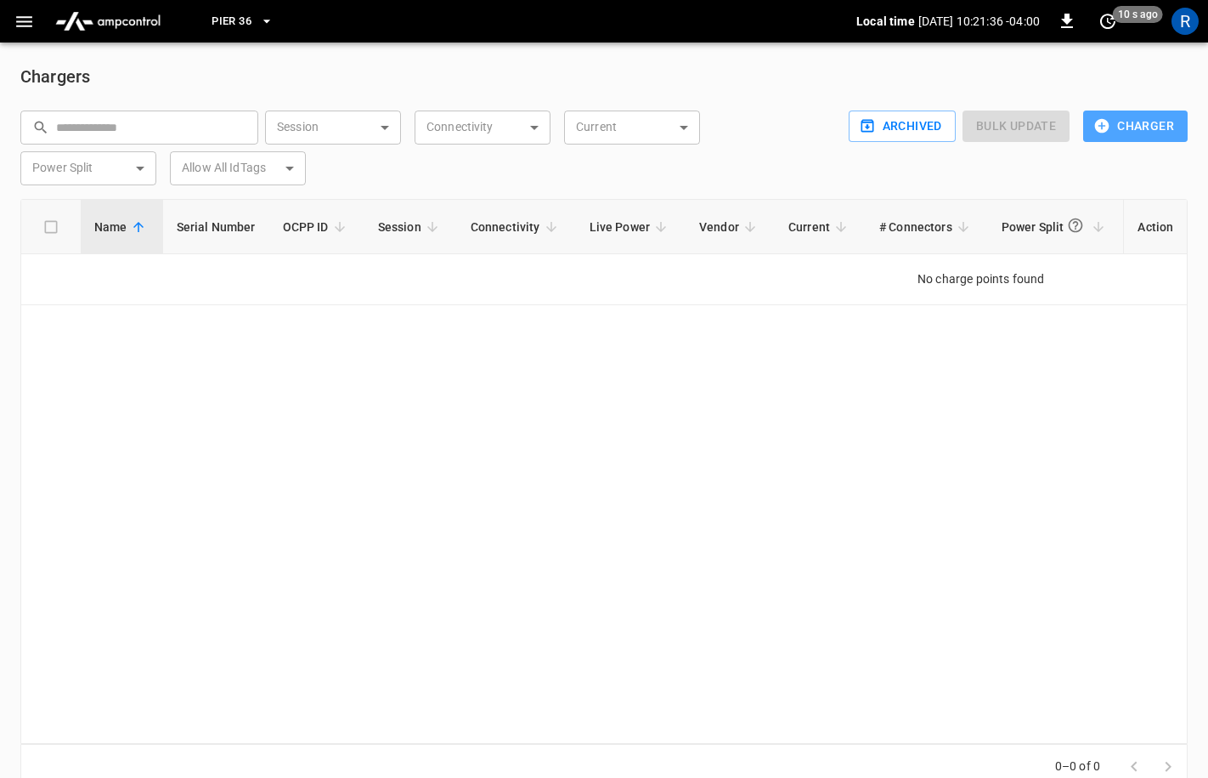
click at [1134, 132] on button "Charger" at bounding box center [1135, 125] width 105 height 31
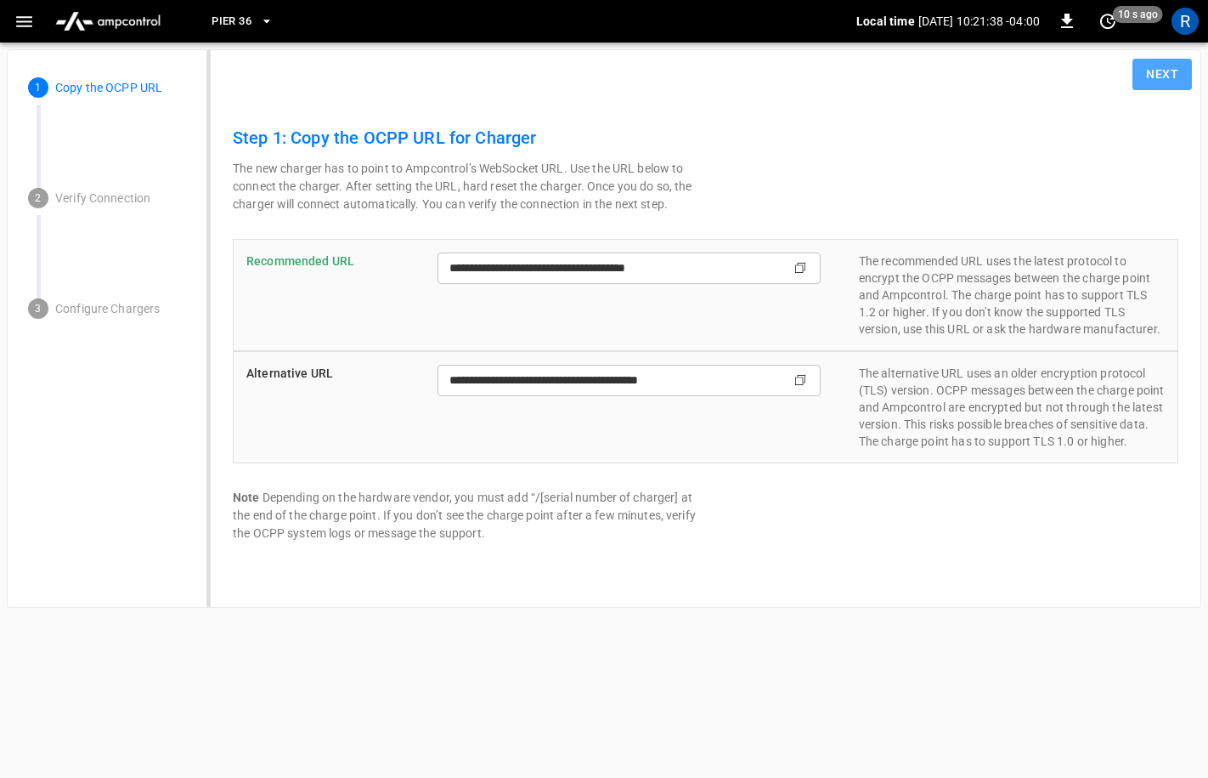
click at [1157, 69] on button "Next" at bounding box center [1162, 74] width 59 height 31
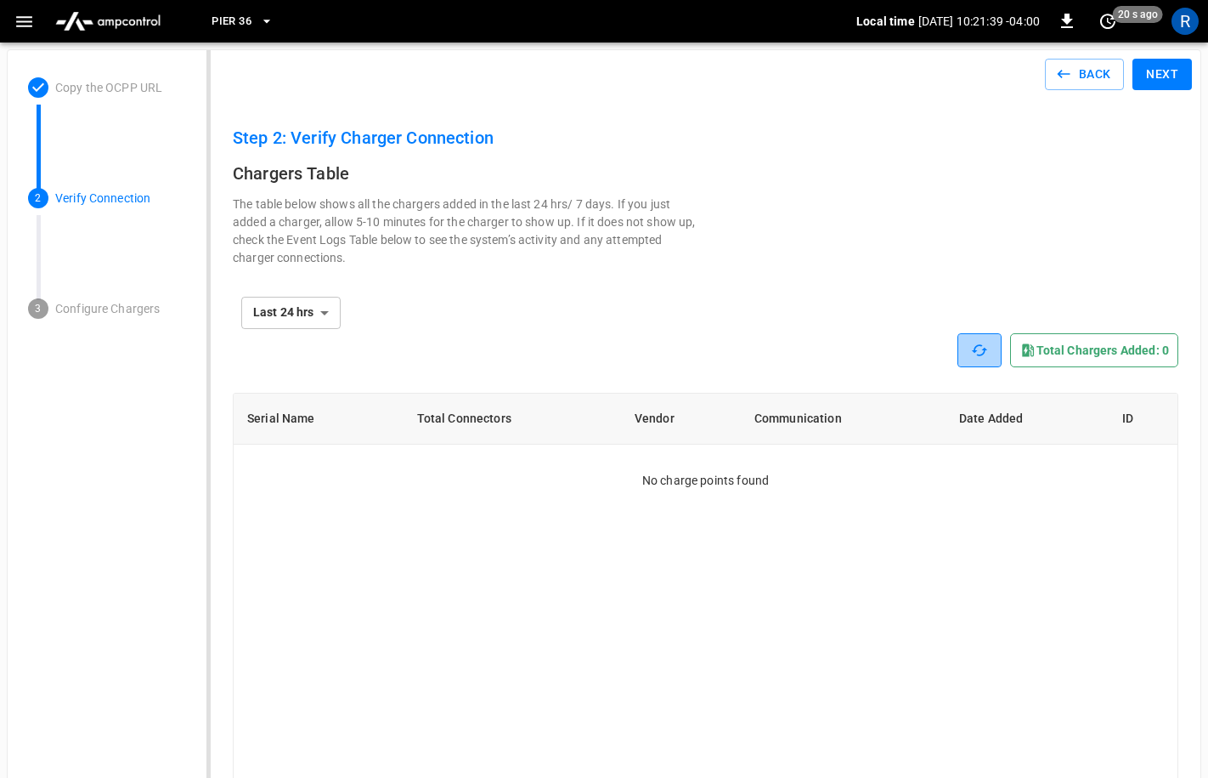
click at [982, 343] on icon "button" at bounding box center [979, 350] width 17 height 17
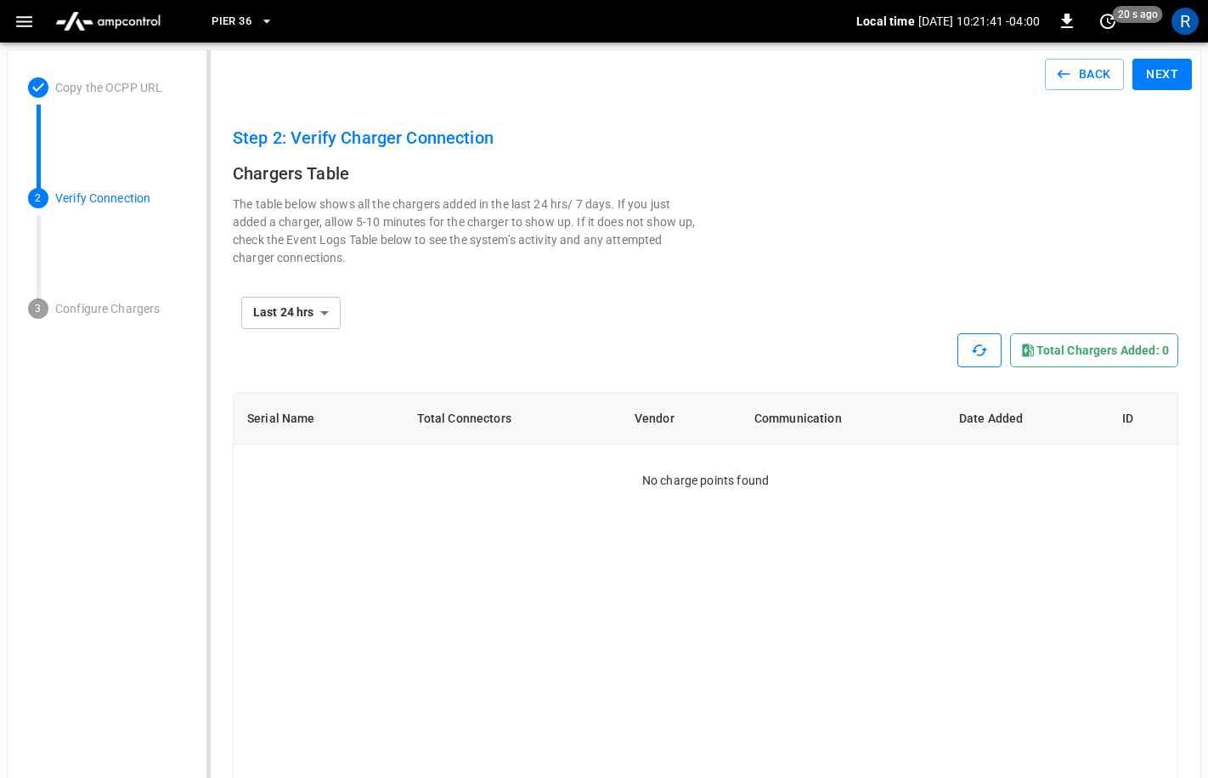
click at [982, 343] on icon "button" at bounding box center [979, 350] width 17 height 17
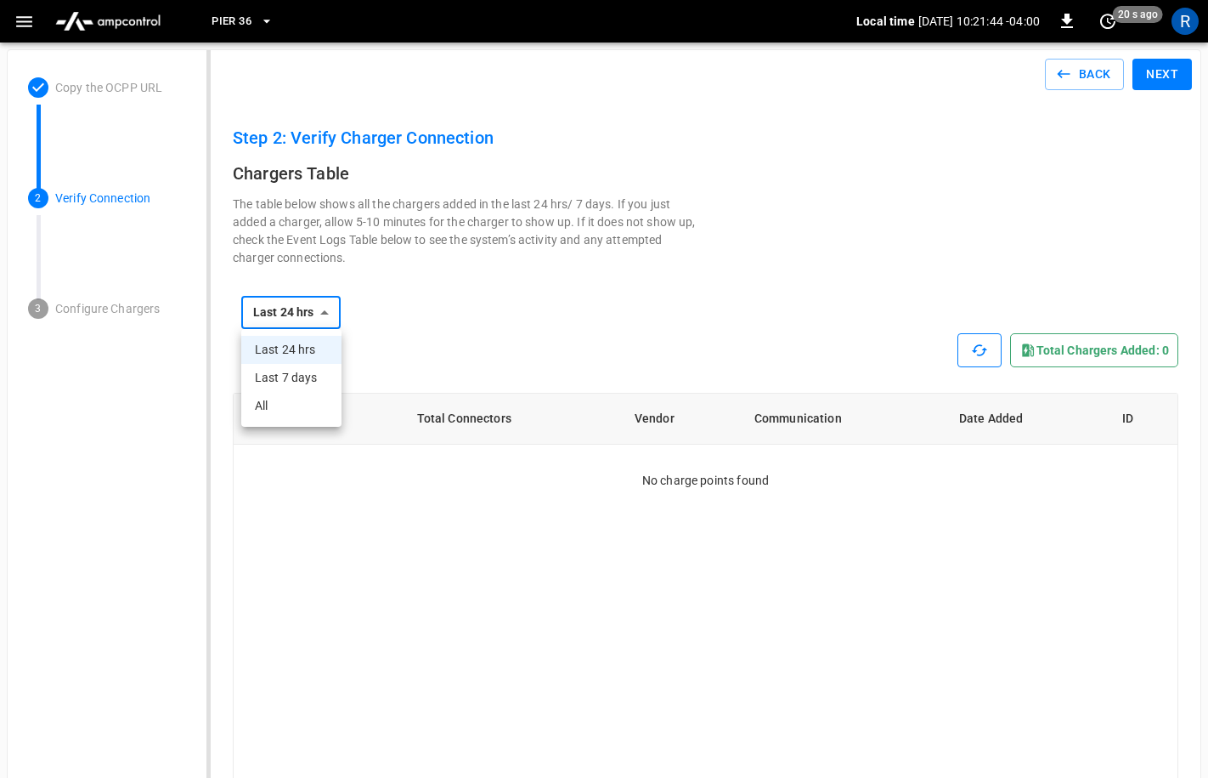
click at [308, 390] on li "Last 7 days" at bounding box center [291, 378] width 100 height 28
click at [295, 416] on li "All" at bounding box center [291, 406] width 101 height 28
type input "***"
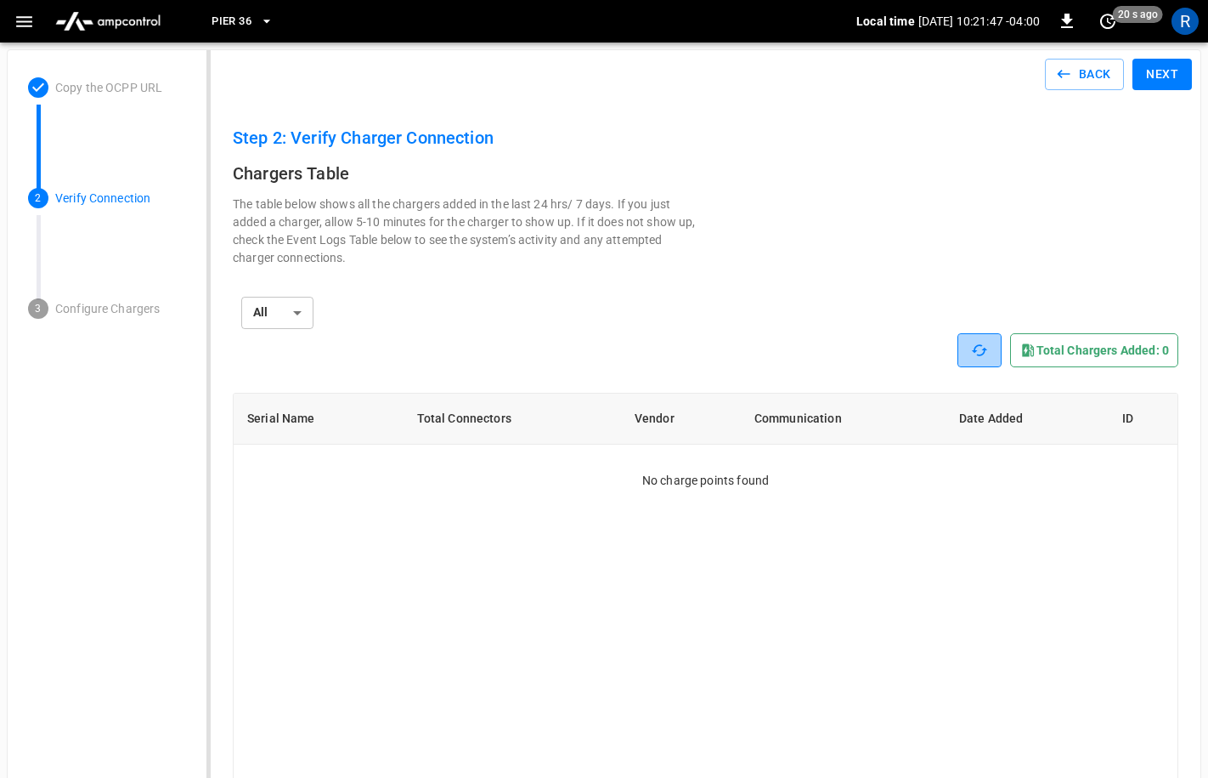
click at [992, 356] on button "button" at bounding box center [980, 350] width 44 height 34
click at [1090, 71] on button "Back" at bounding box center [1085, 74] width 80 height 31
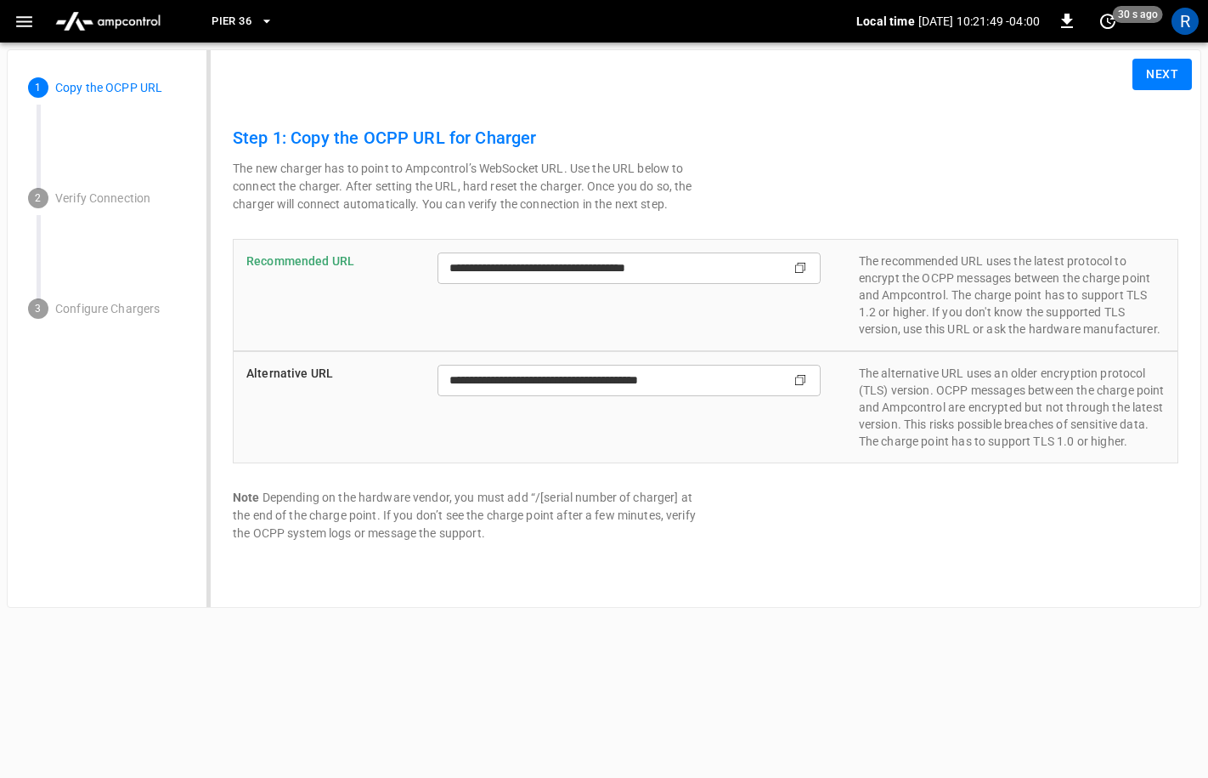
click at [1090, 71] on div "Back Next" at bounding box center [705, 74] width 973 height 31
click at [40, 14] on div "Pier 36 Local time 2025-10-09 10:21:50 -04:00 0 just now R" at bounding box center [604, 21] width 1208 height 42
click at [8, 3] on div "Pier 36 Local time 2025-10-09 10:21:51 -04:00 0 just now R" at bounding box center [604, 21] width 1208 height 42
click at [16, 14] on icon "button" at bounding box center [24, 21] width 21 height 21
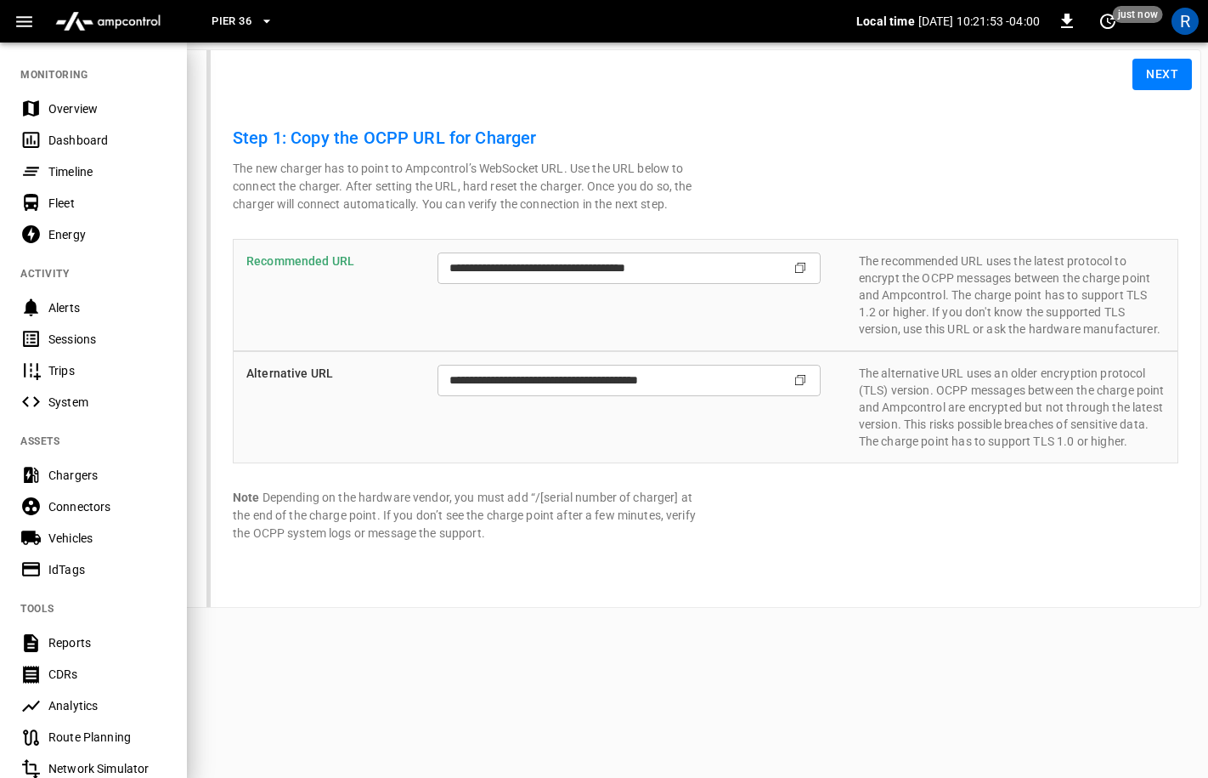
click at [125, 114] on div "Overview" at bounding box center [107, 108] width 118 height 17
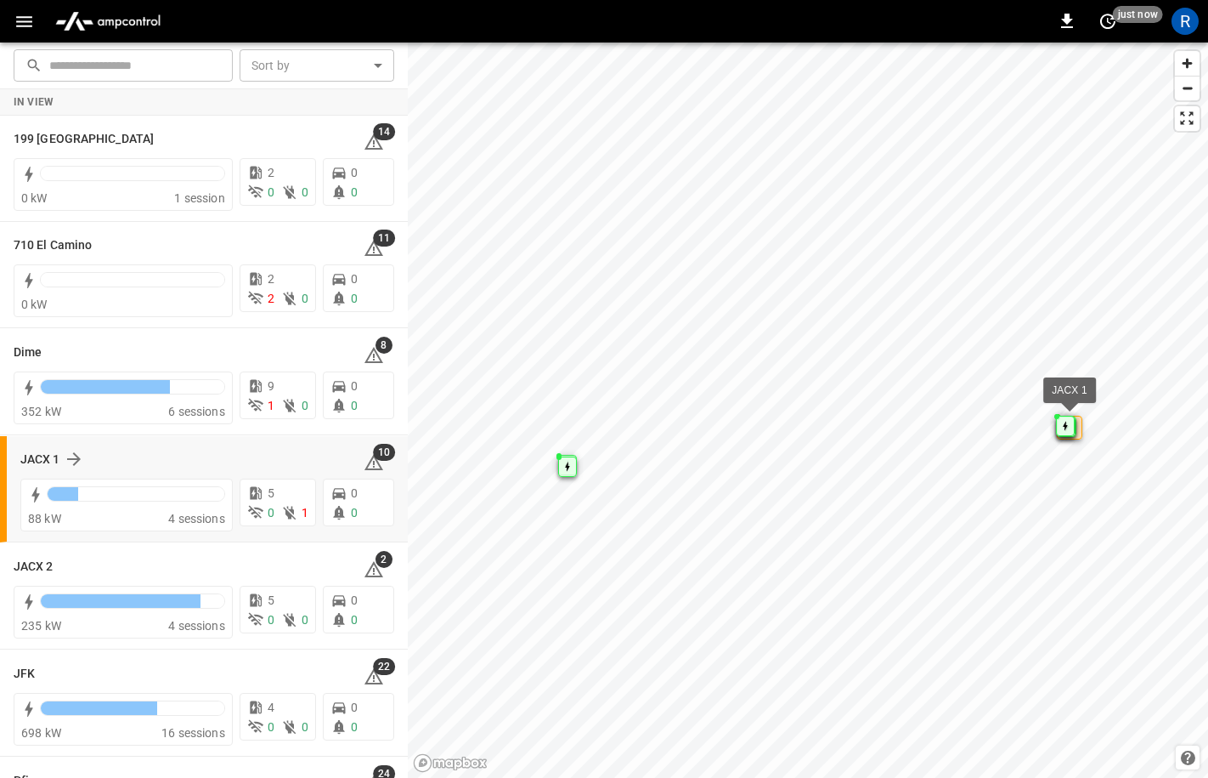
scroll to position [194, 0]
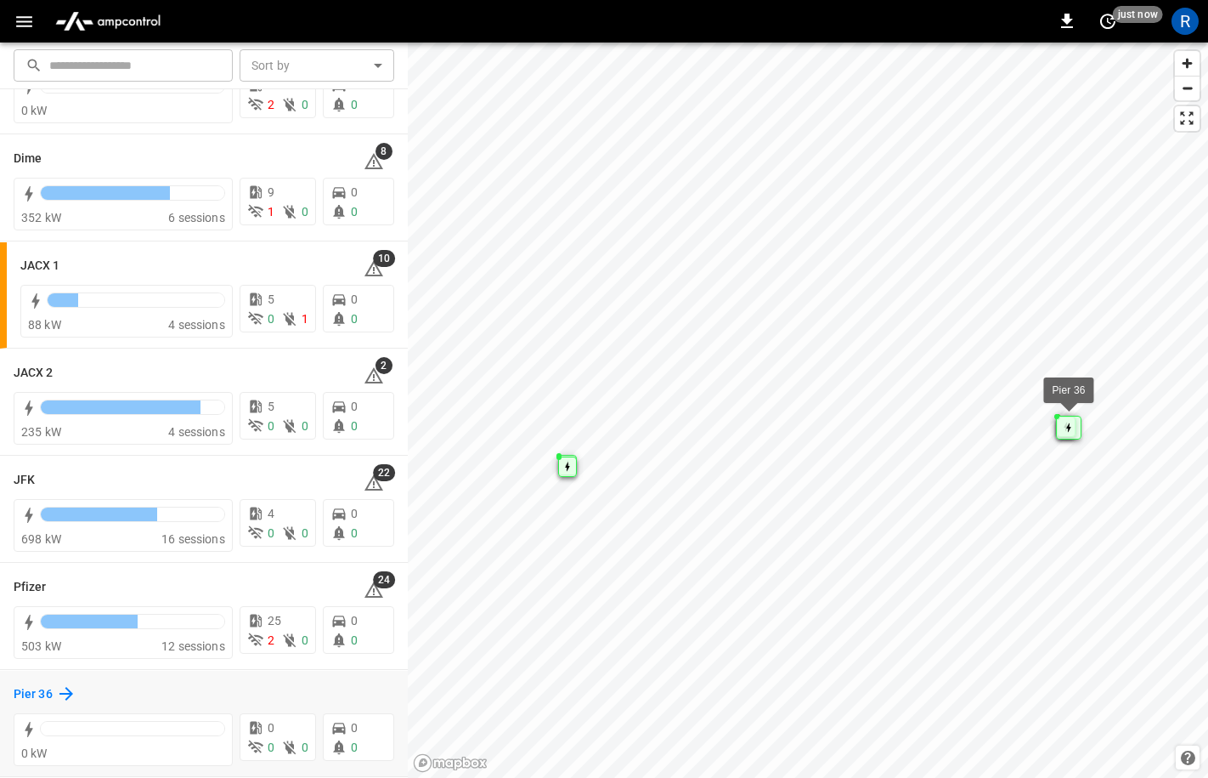
click at [63, 687] on icon at bounding box center [66, 693] width 20 height 20
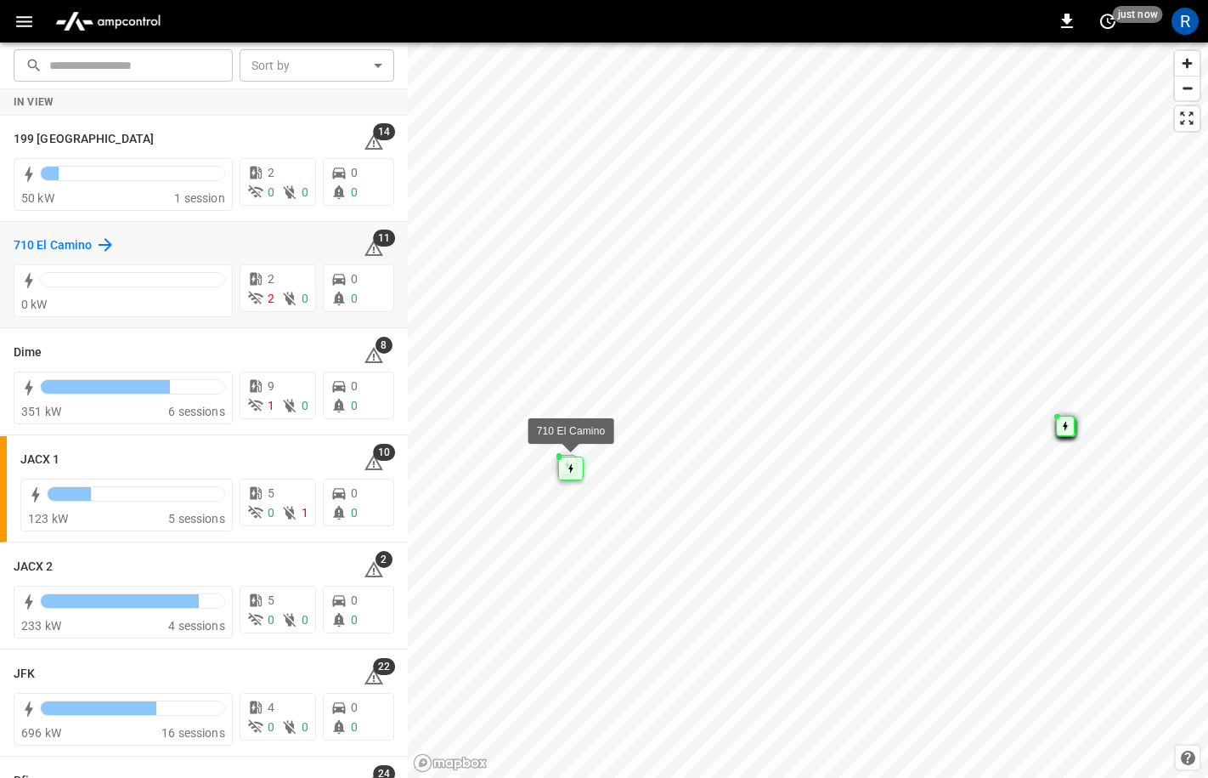
click at [99, 240] on icon at bounding box center [105, 245] width 20 height 20
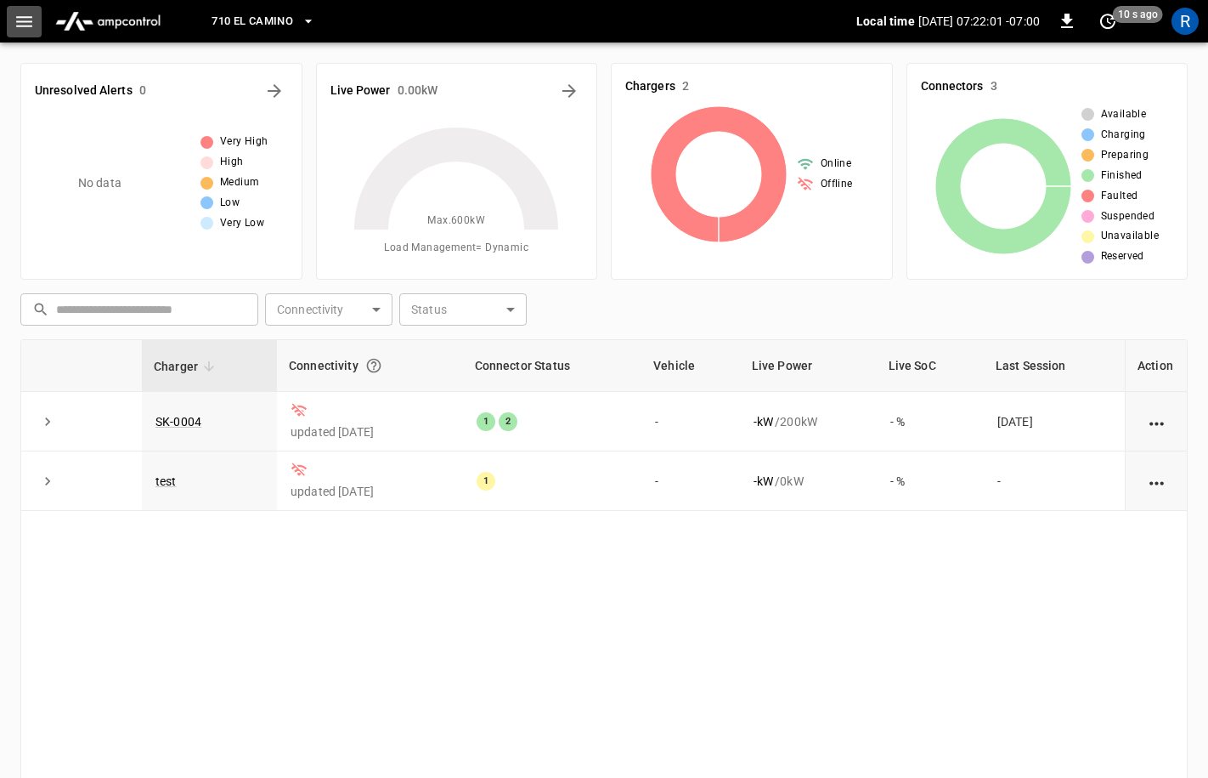
click at [29, 6] on button "button" at bounding box center [24, 21] width 35 height 31
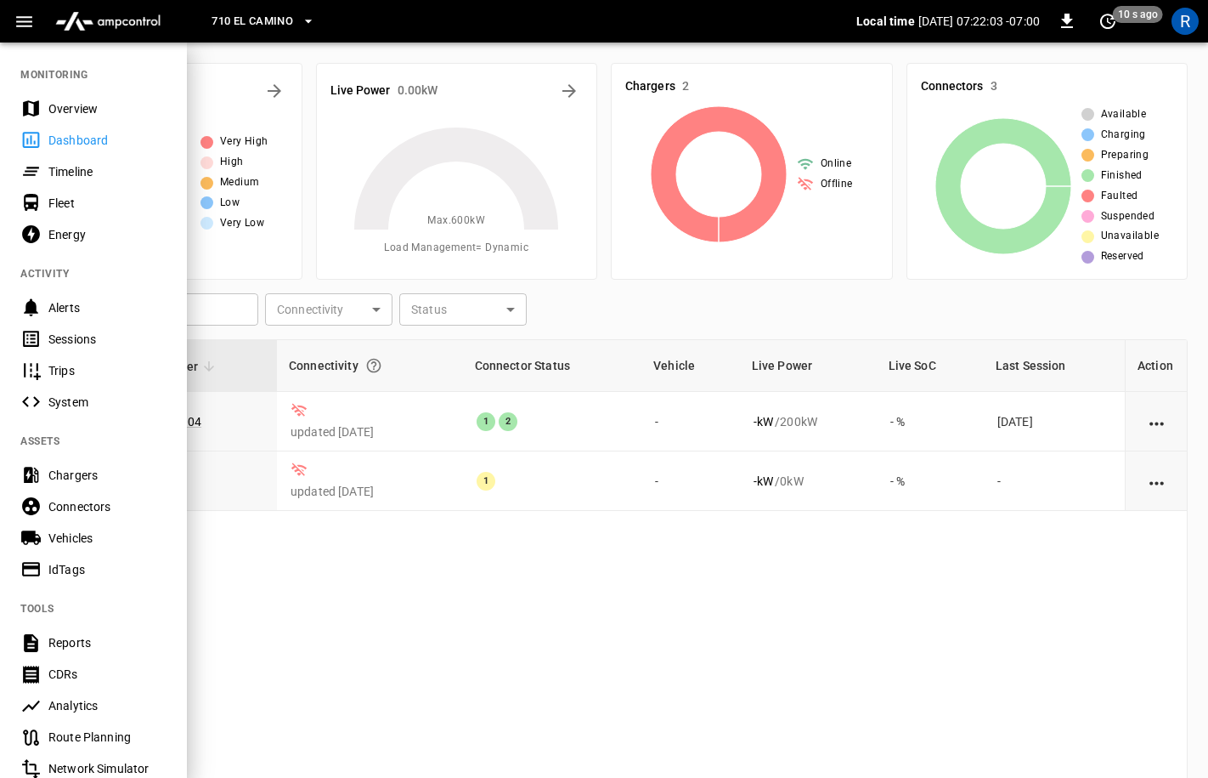
click at [98, 479] on div "Chargers" at bounding box center [107, 475] width 118 height 17
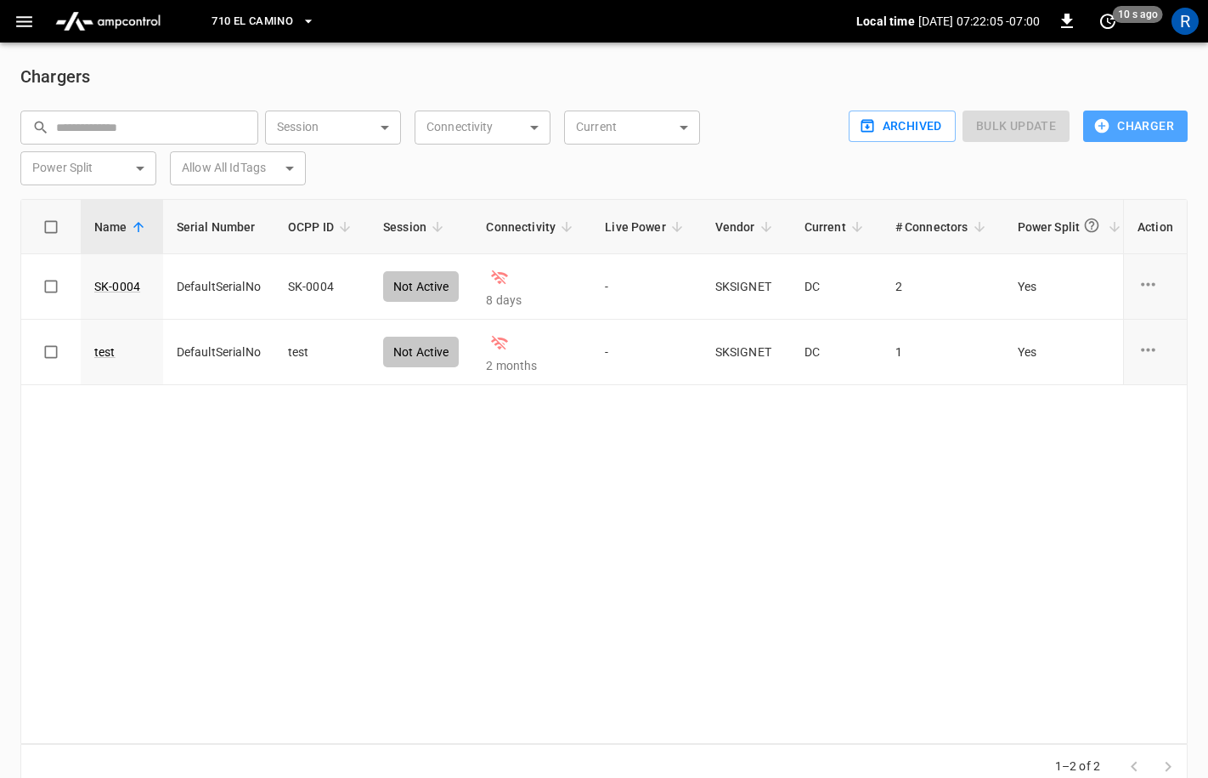
click at [1120, 118] on button "Charger" at bounding box center [1135, 125] width 105 height 31
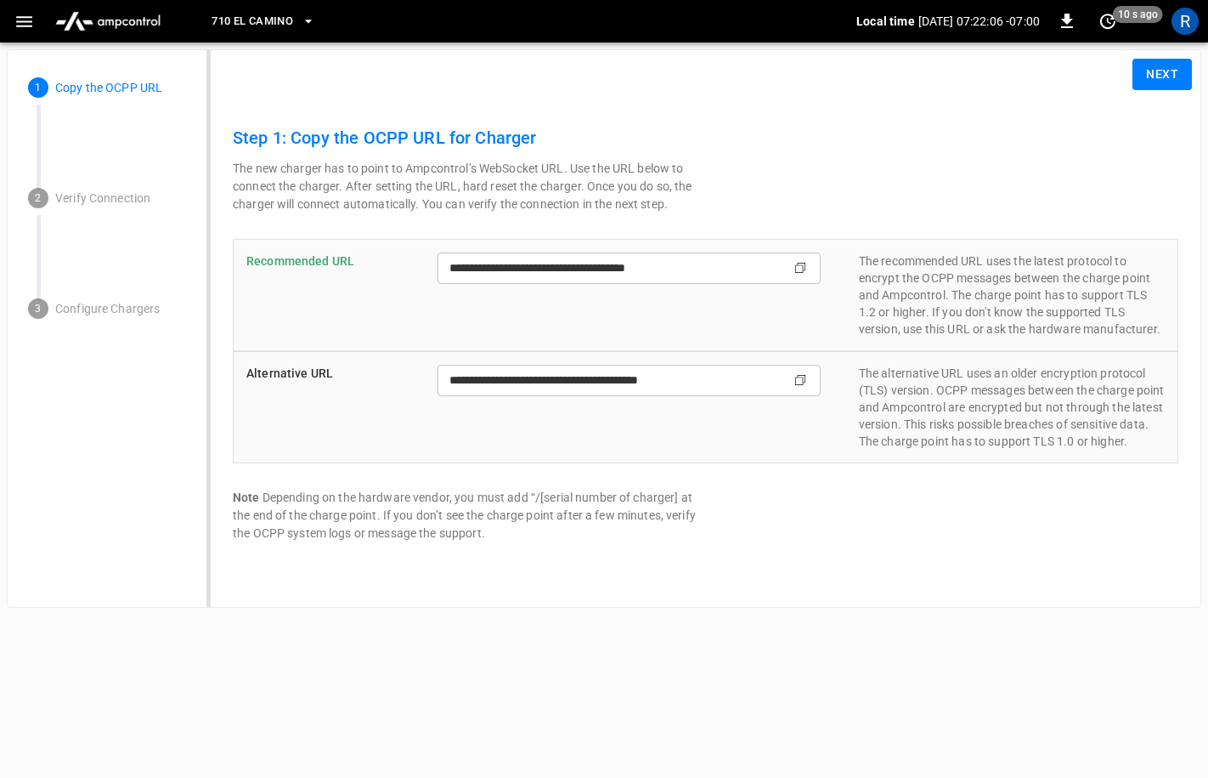
click at [1180, 75] on button "Next" at bounding box center [1162, 74] width 59 height 31
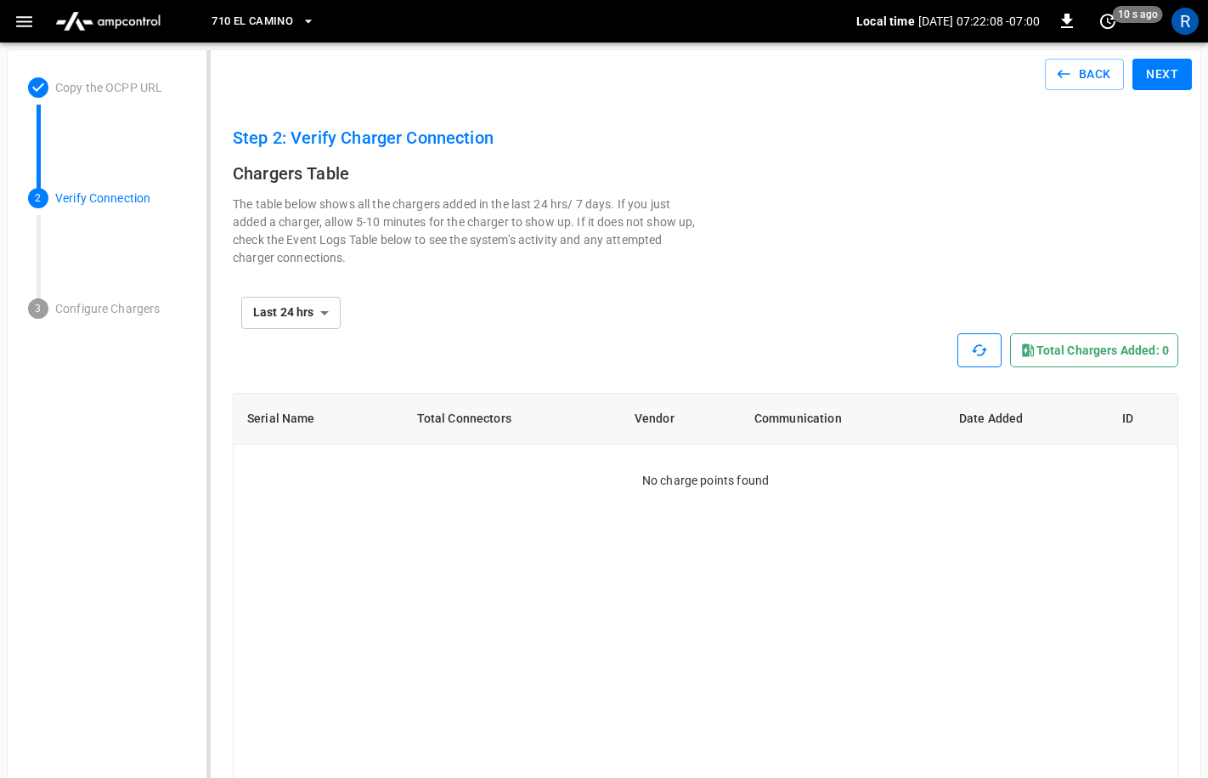
click at [982, 342] on icon "button" at bounding box center [979, 350] width 17 height 17
click at [1077, 84] on button "Back" at bounding box center [1085, 74] width 80 height 31
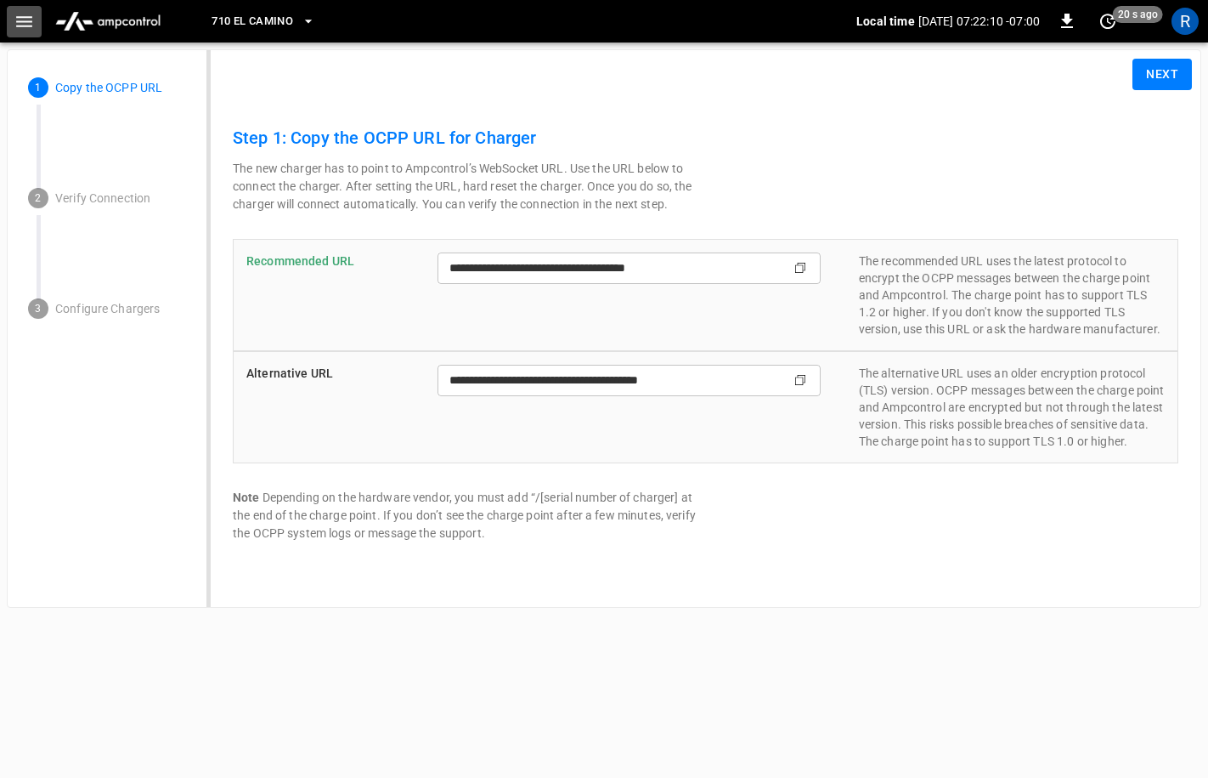
click at [20, 12] on icon "button" at bounding box center [24, 21] width 21 height 21
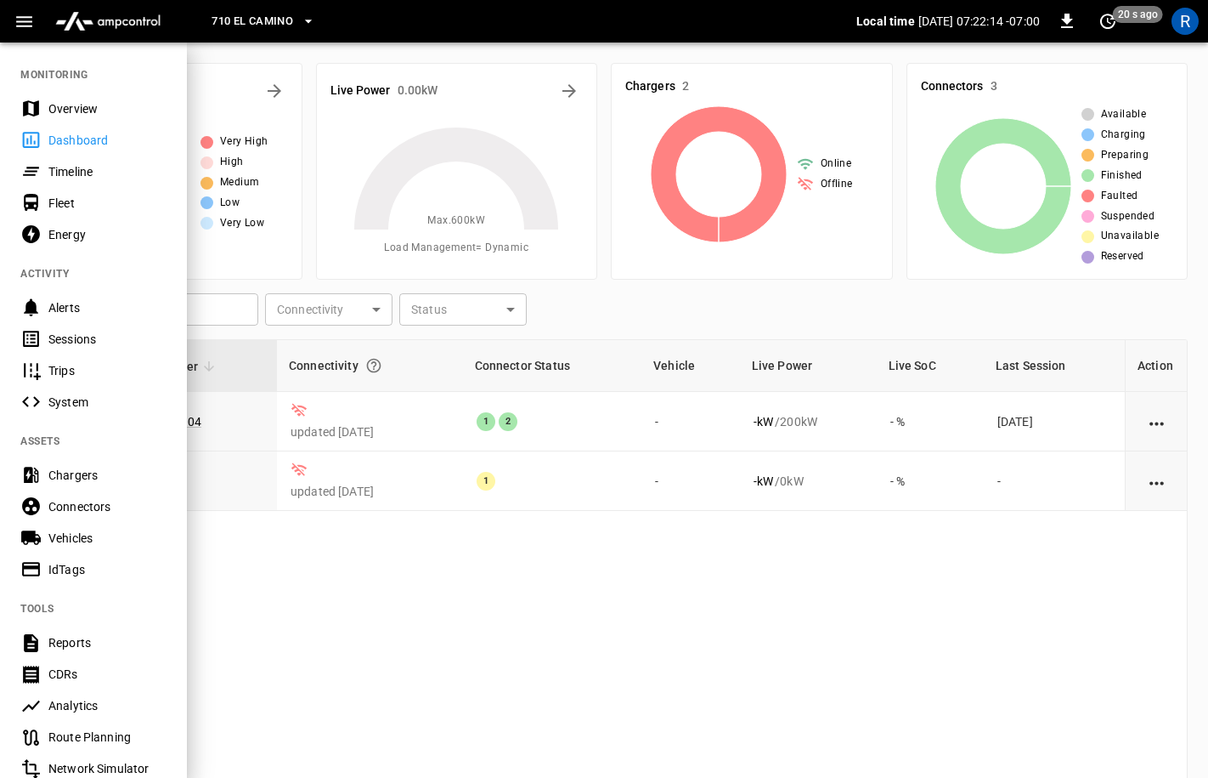
click at [255, 15] on span "710 El Camino" at bounding box center [253, 22] width 82 height 20
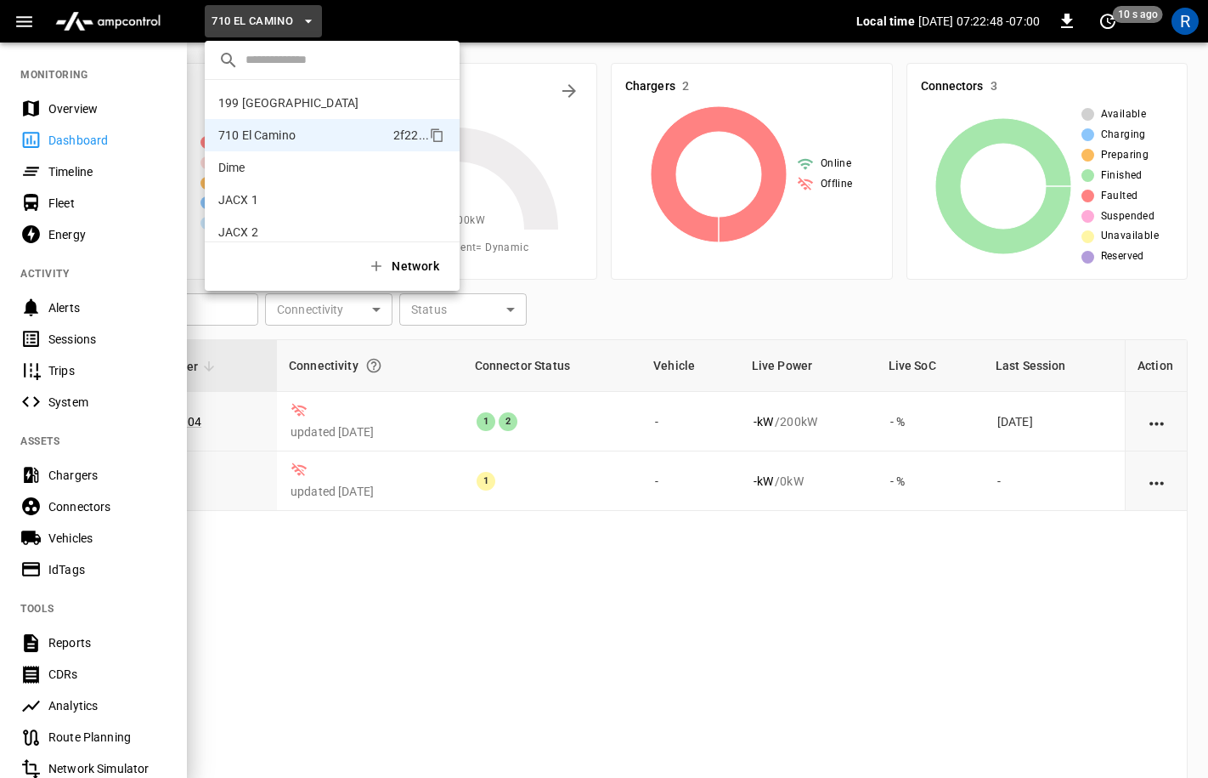
scroll to position [110, 0]
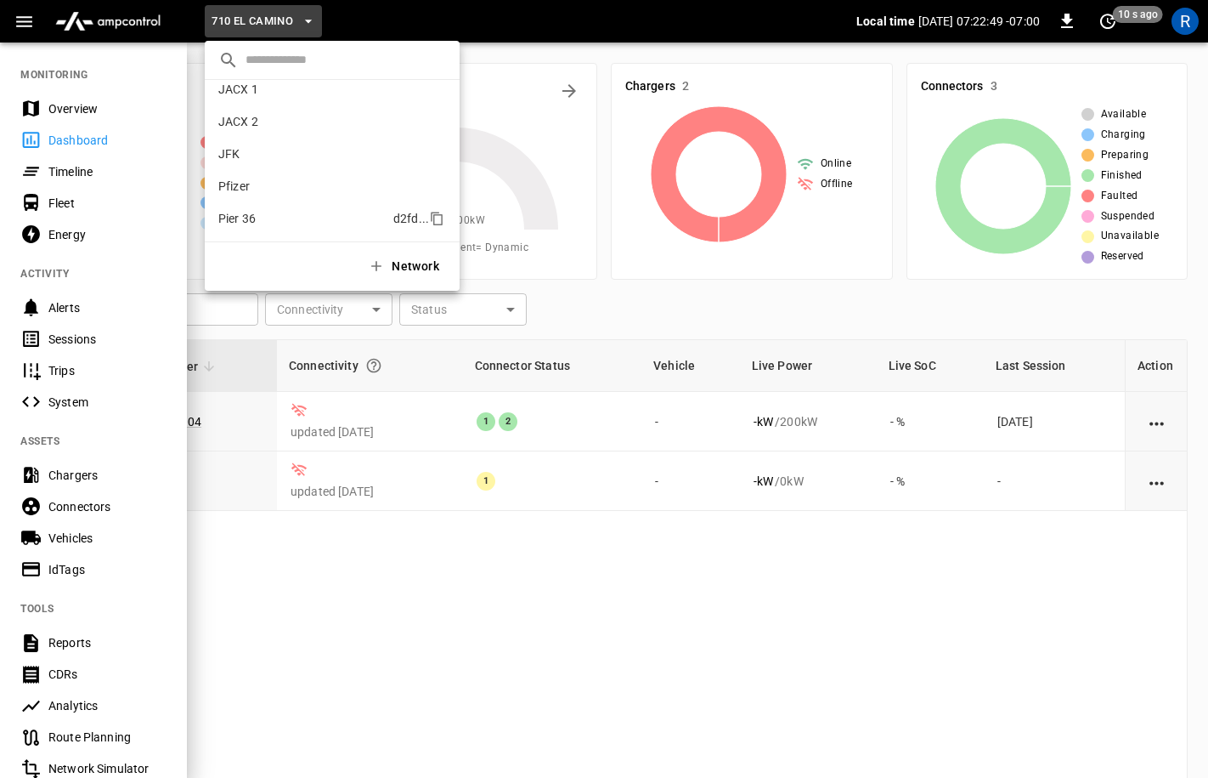
click at [252, 215] on p "Pier 36" at bounding box center [302, 218] width 168 height 17
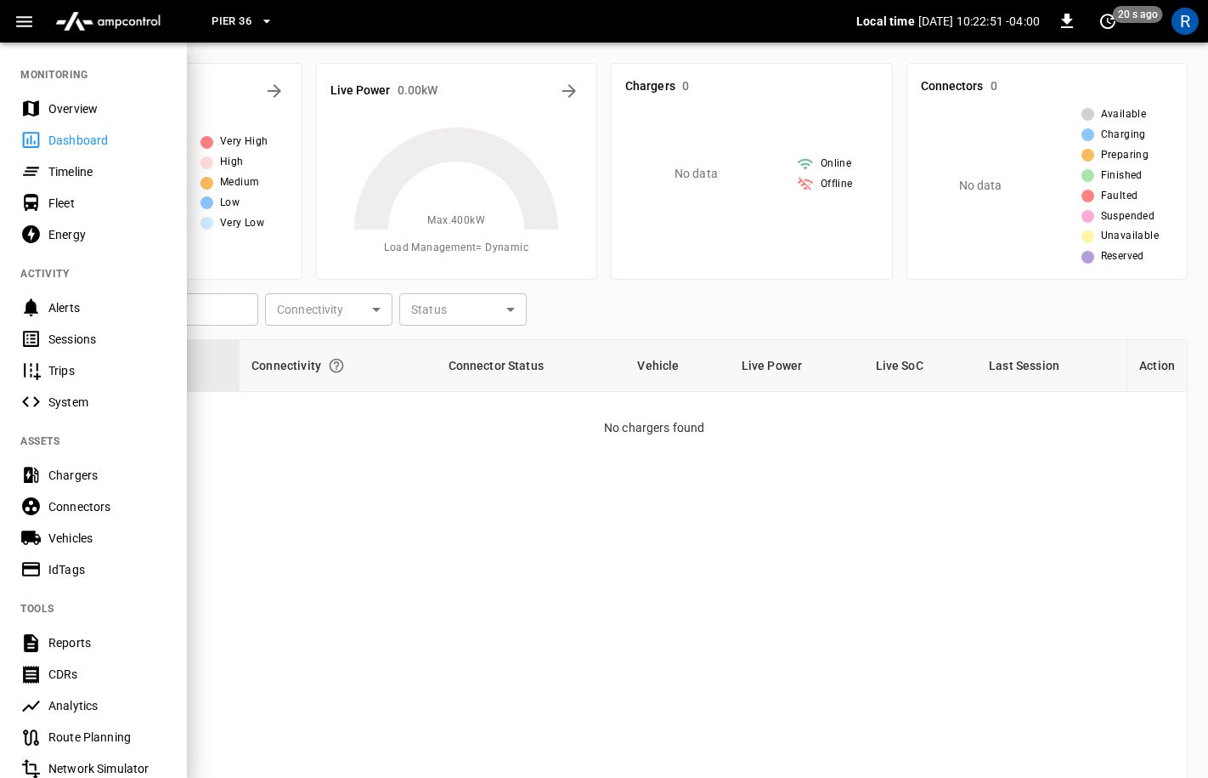
click at [322, 377] on div at bounding box center [604, 389] width 1208 height 778
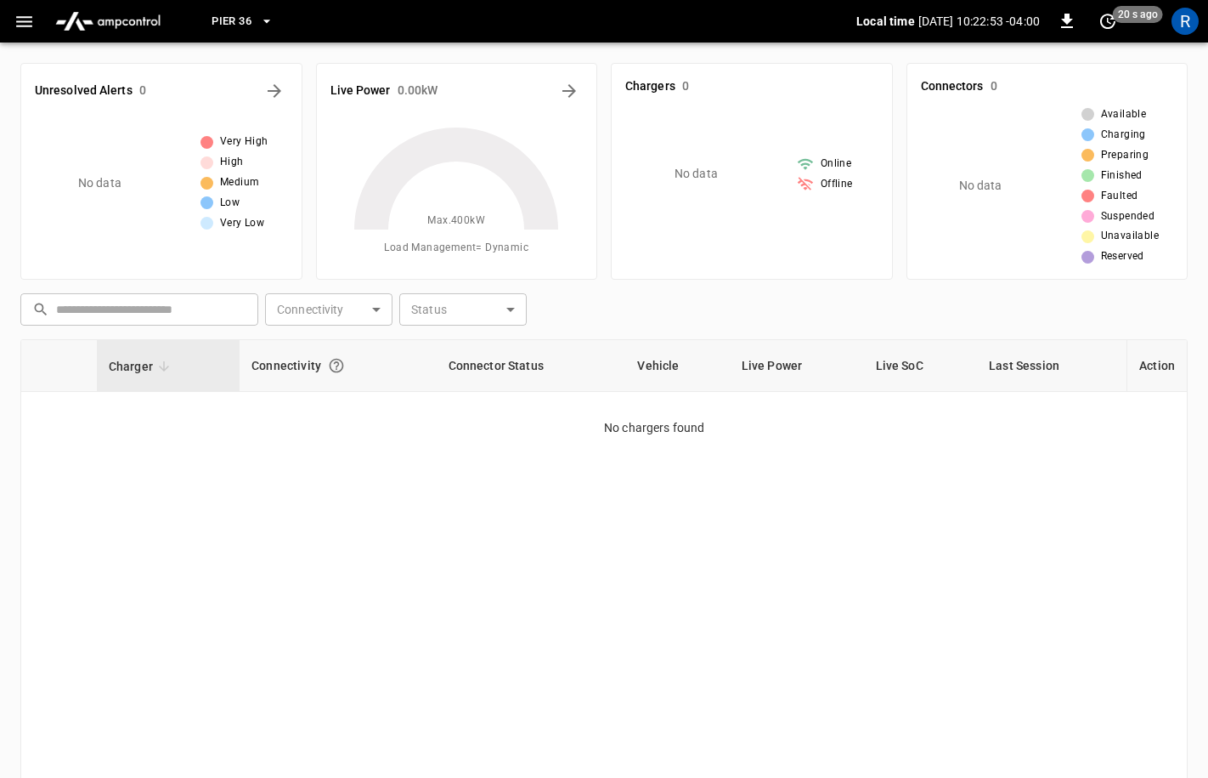
click at [25, 28] on icon "button" at bounding box center [24, 21] width 21 height 21
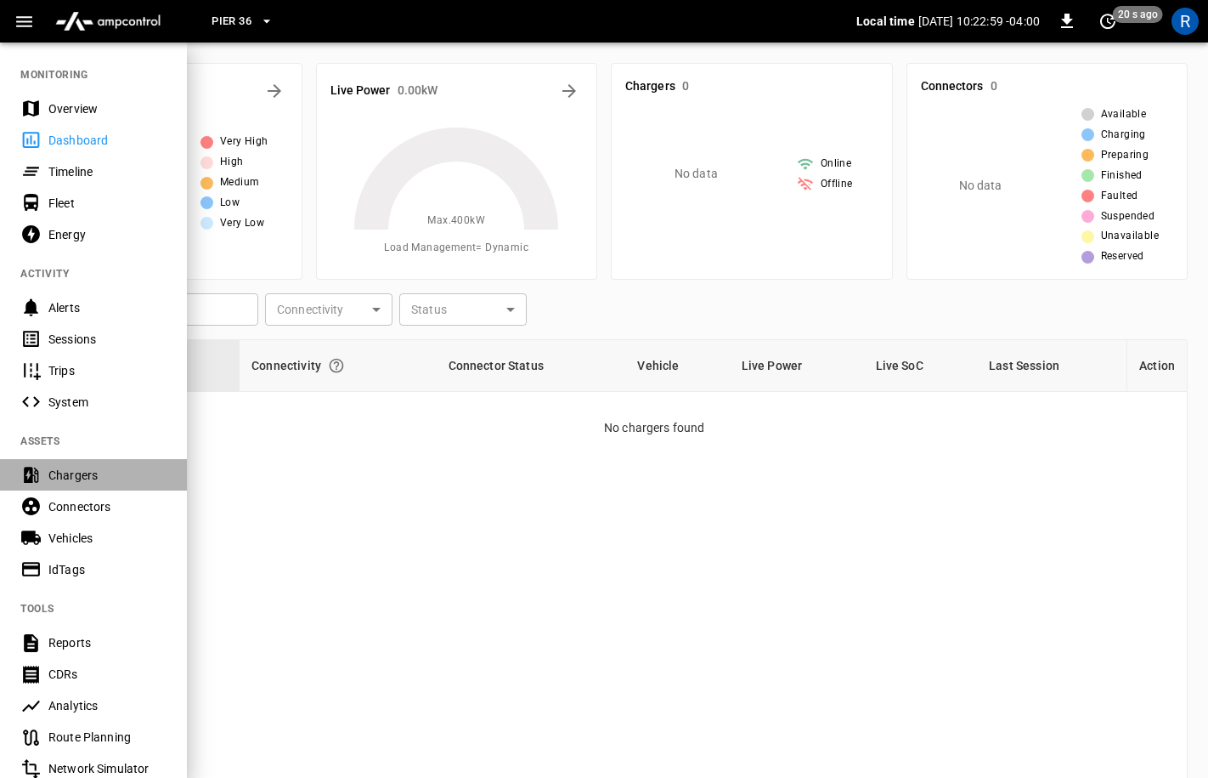
click at [74, 470] on div "Chargers" at bounding box center [107, 475] width 118 height 17
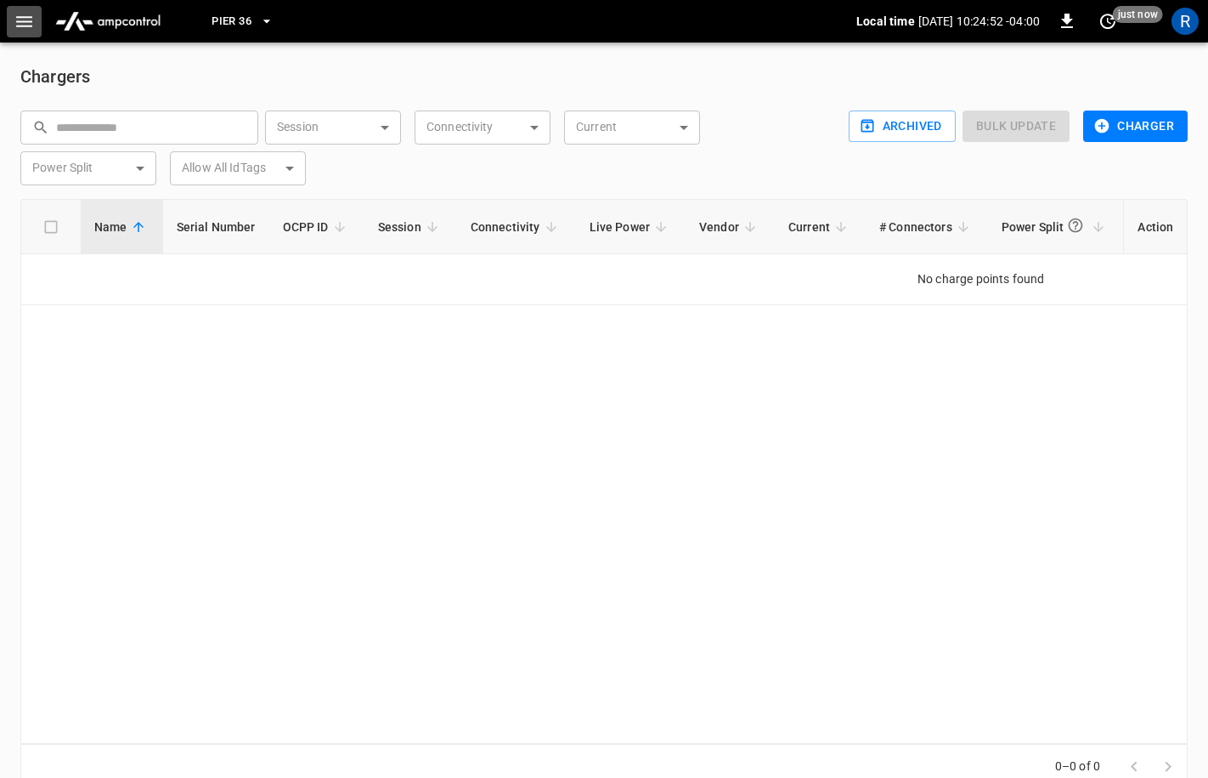
click at [30, 23] on icon "button" at bounding box center [24, 21] width 21 height 21
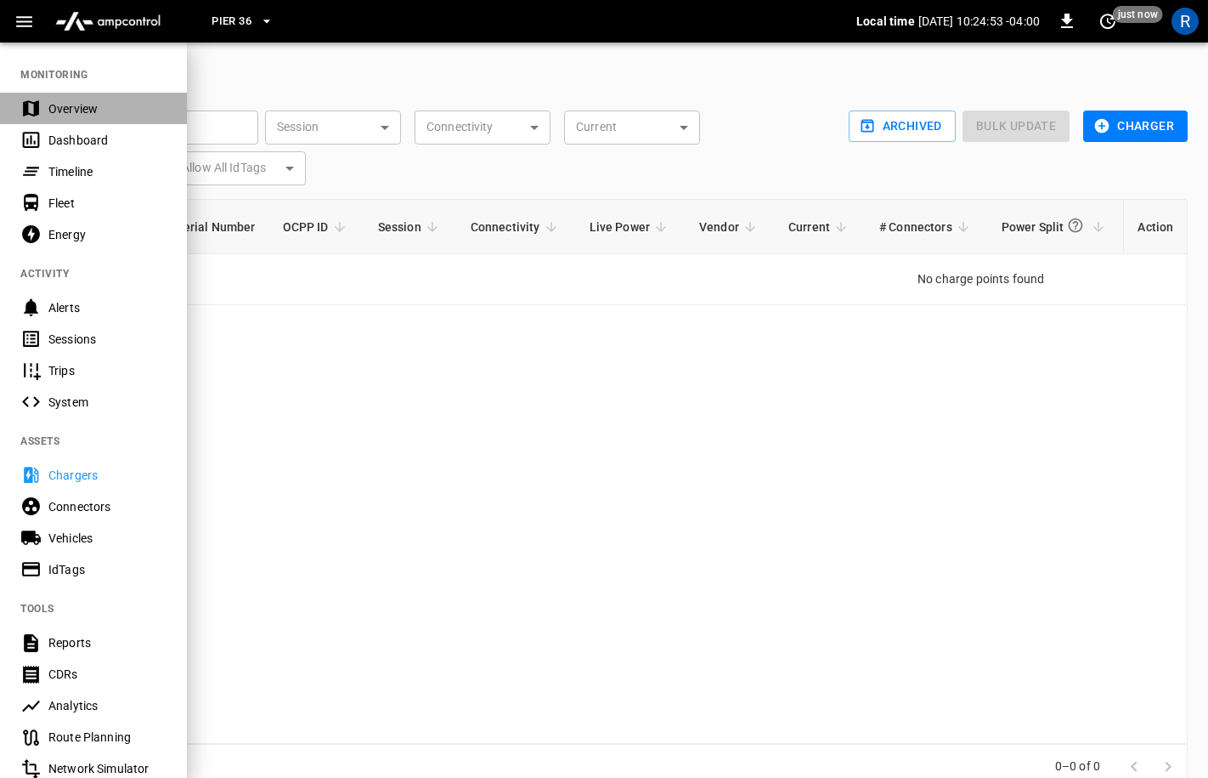
click at [74, 112] on div "Overview" at bounding box center [107, 108] width 118 height 17
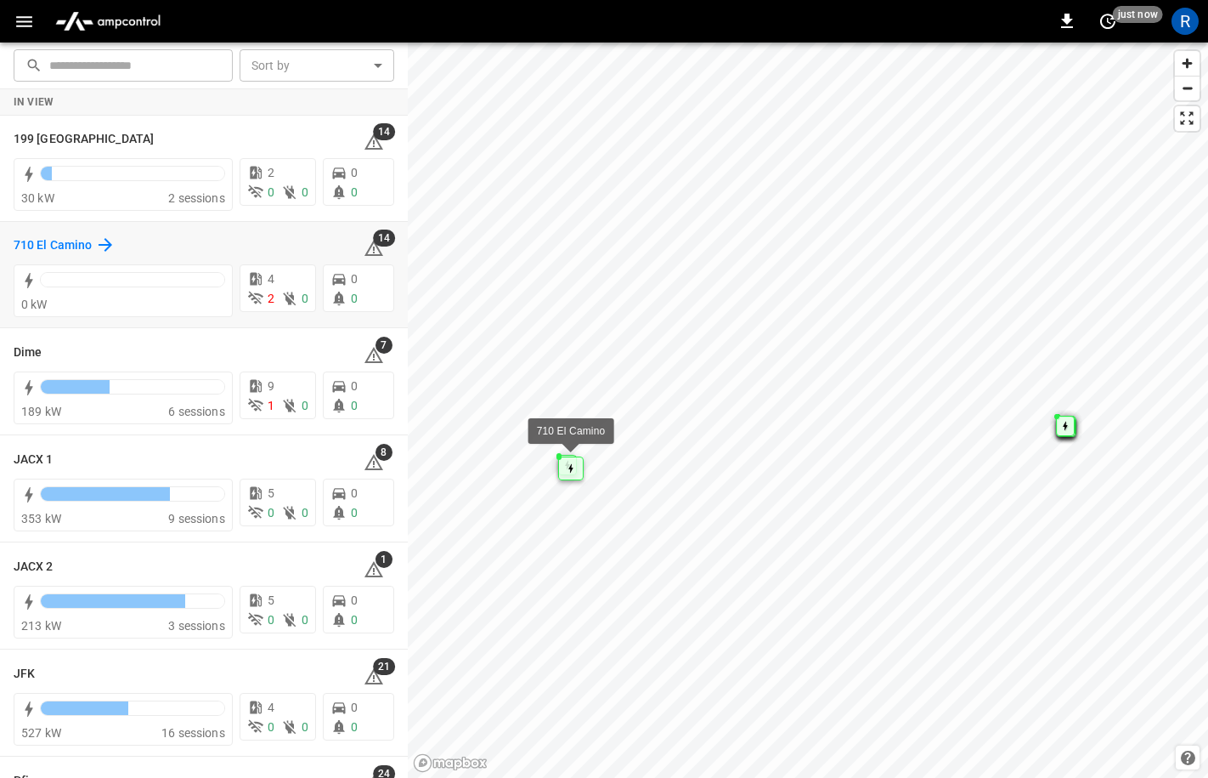
click at [103, 248] on icon at bounding box center [105, 245] width 20 height 20
